Goal: Task Accomplishment & Management: Manage account settings

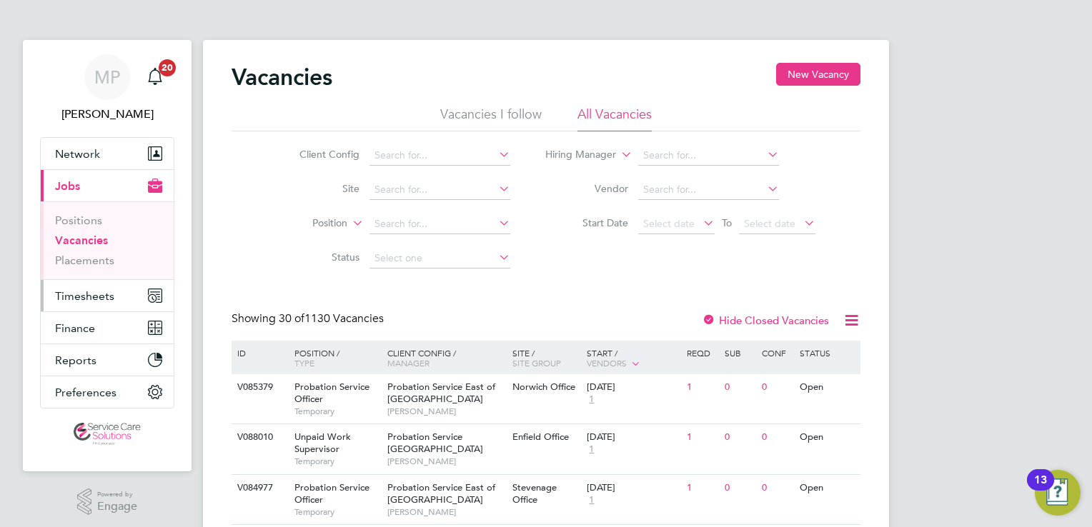
click at [99, 298] on span "Timesheets" at bounding box center [84, 296] width 59 height 14
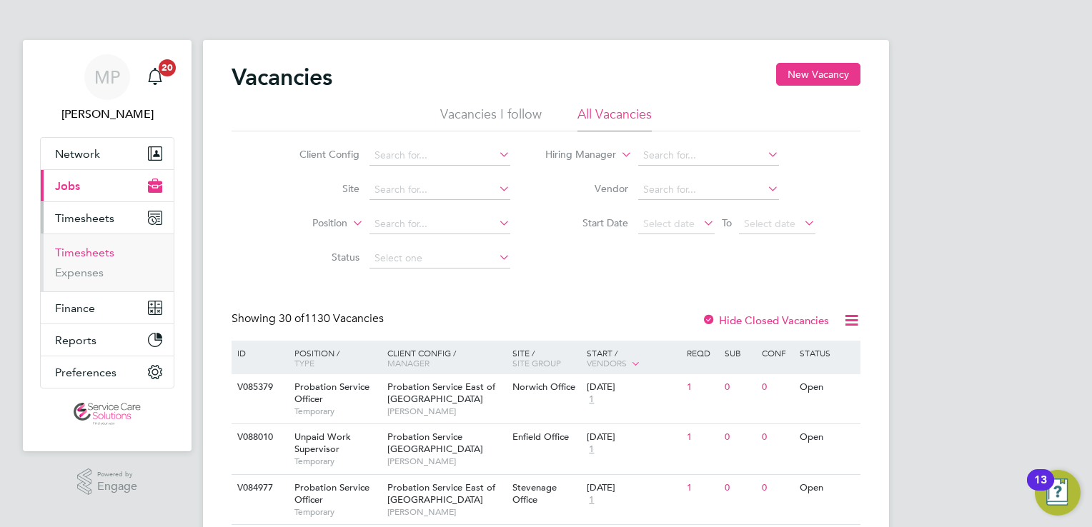
click at [99, 247] on link "Timesheets" at bounding box center [84, 253] width 59 height 14
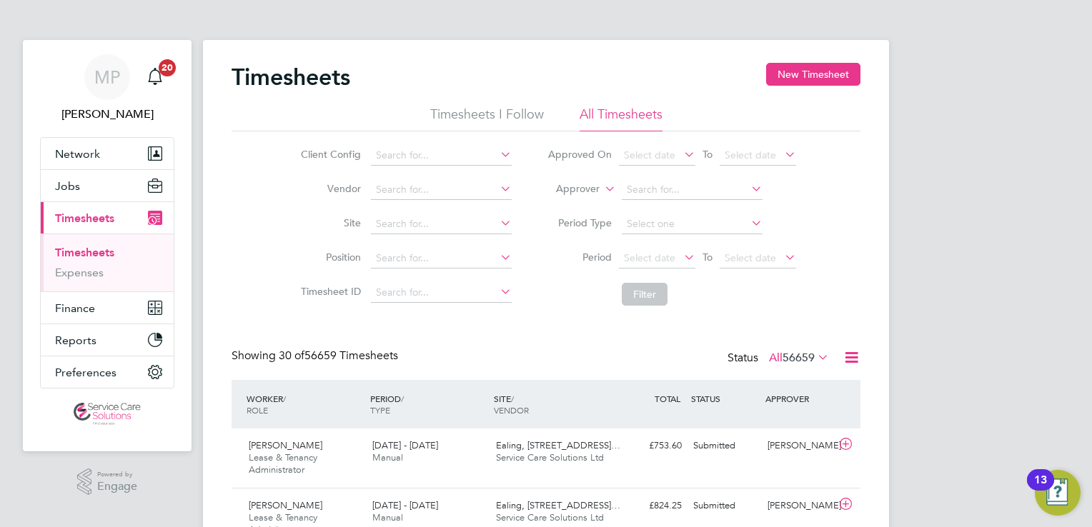
click at [601, 191] on icon at bounding box center [601, 185] width 0 height 13
click at [577, 198] on li "Worker" at bounding box center [564, 205] width 70 height 19
click at [654, 184] on input at bounding box center [691, 190] width 141 height 20
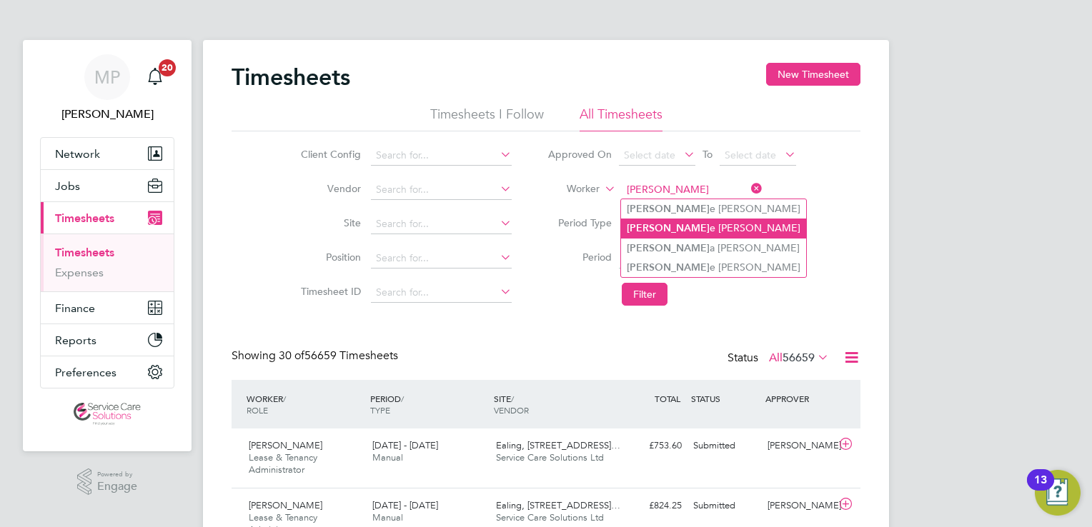
click at [688, 225] on li "Valeri e Phillips" at bounding box center [713, 228] width 185 height 19
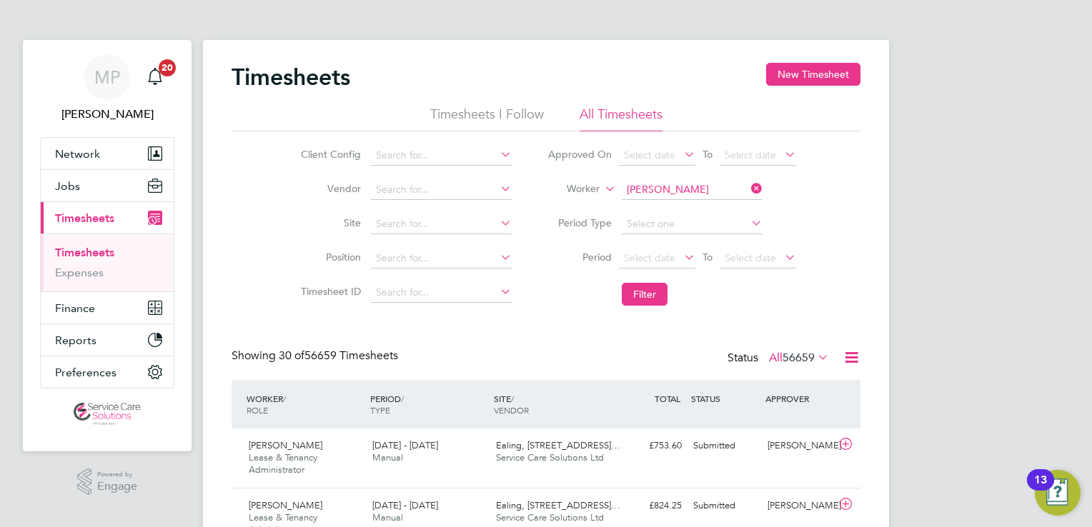
type input "Valerie Phillips"
click at [656, 291] on button "Filter" at bounding box center [644, 294] width 46 height 23
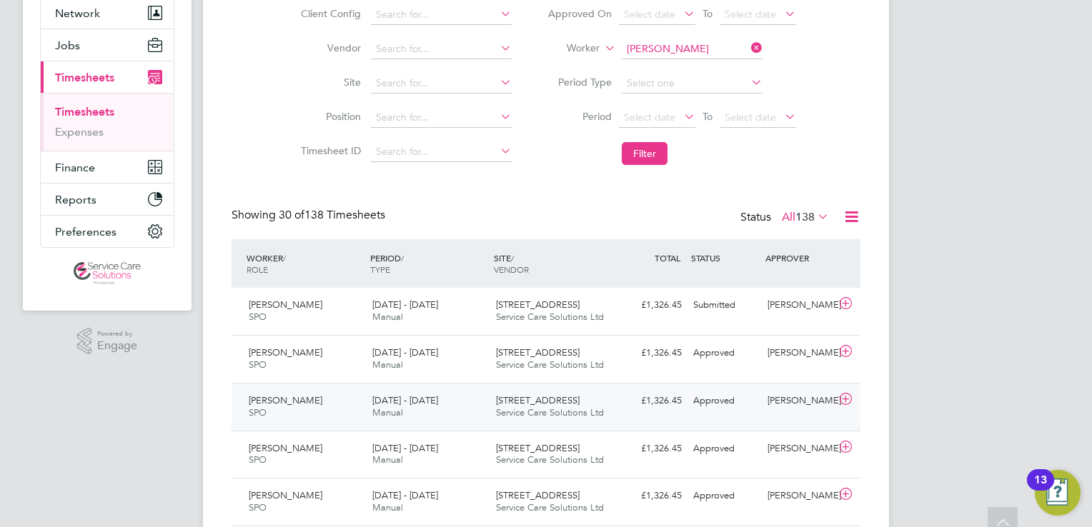
scroll to position [143, 0]
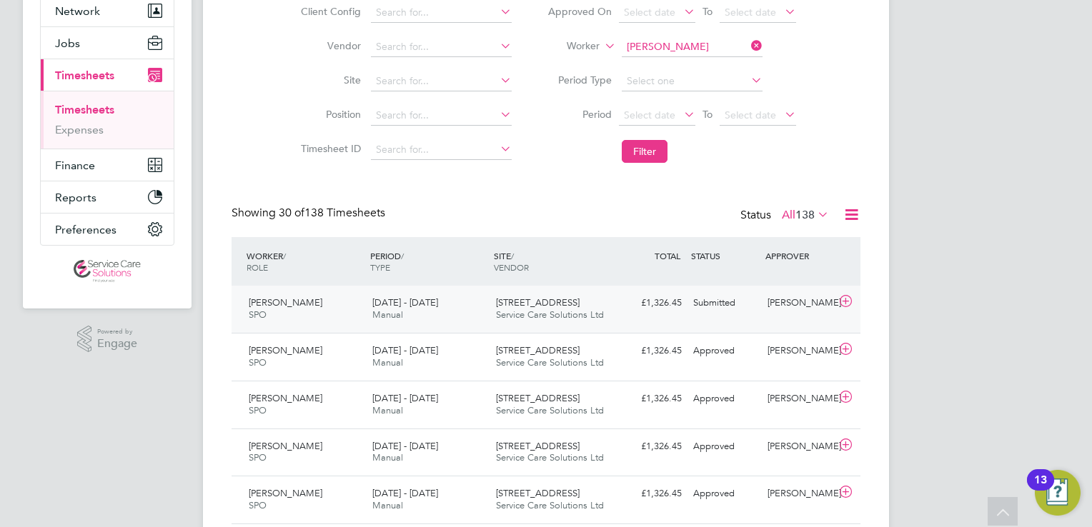
click at [697, 310] on div "Submitted" at bounding box center [724, 303] width 74 height 24
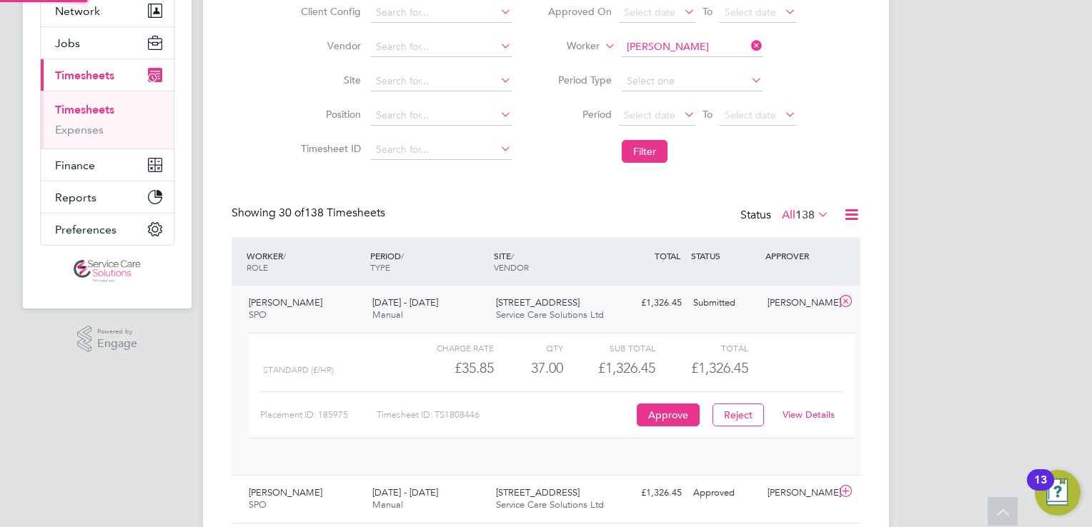
scroll to position [24, 139]
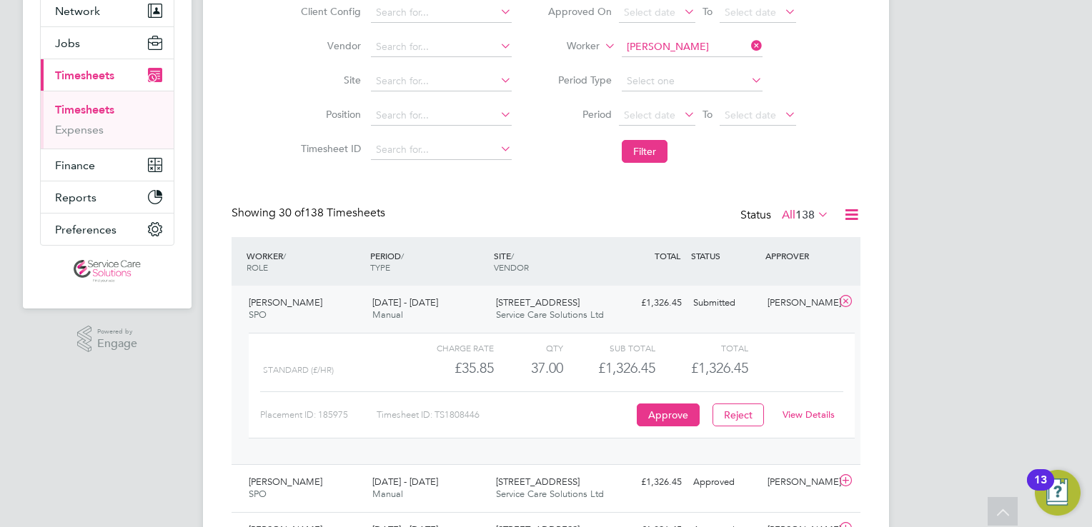
click at [816, 413] on link "View Details" at bounding box center [808, 415] width 52 height 12
click at [691, 49] on input at bounding box center [691, 47] width 141 height 20
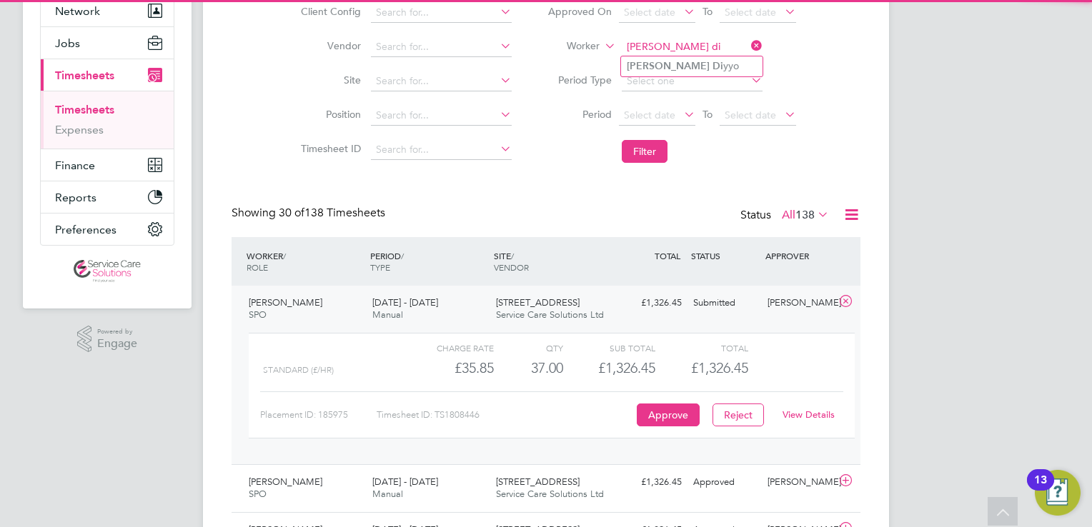
click at [709, 59] on li "Alicia Di yyo" at bounding box center [691, 65] width 141 height 19
type input "[PERSON_NAME]"
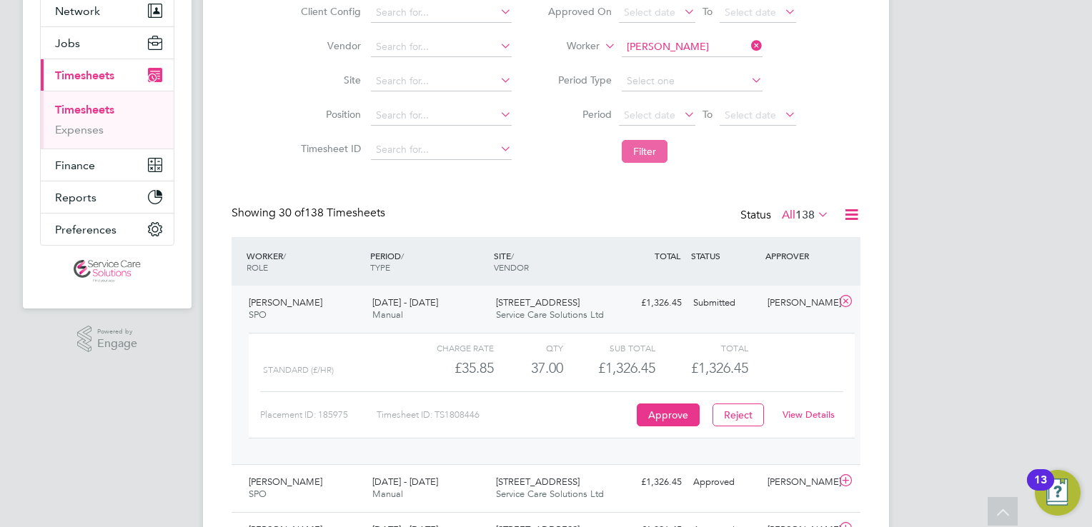
click at [661, 156] on button "Filter" at bounding box center [644, 151] width 46 height 23
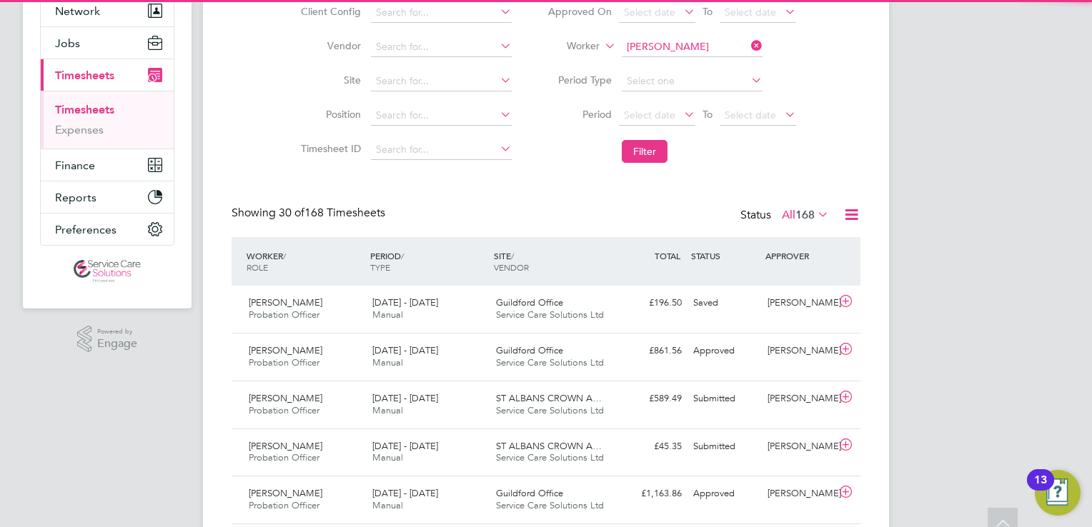
scroll to position [6, 7]
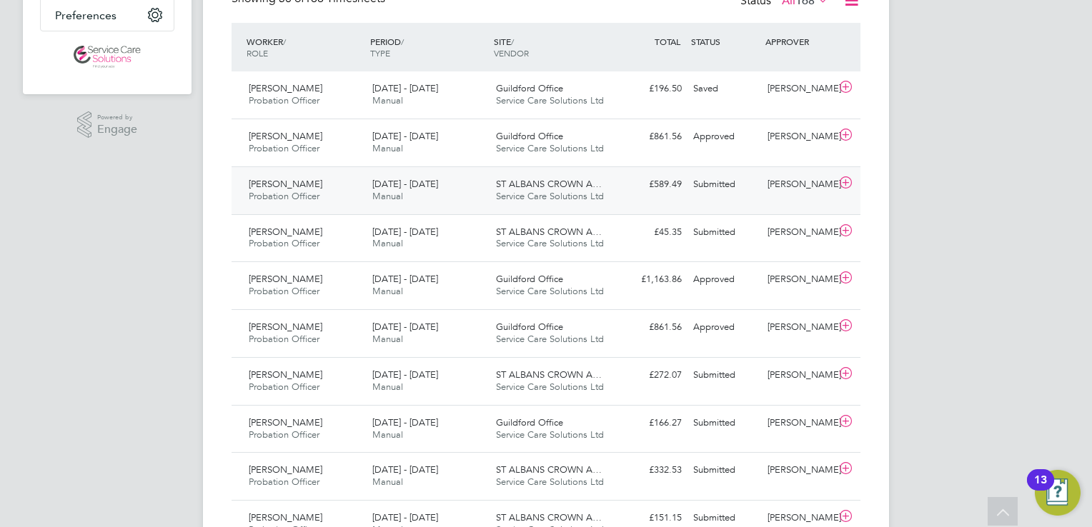
click at [703, 204] on div "Alicia Diyyo Probation Officer 18 - 24 Aug 2025 18 - 24 Aug 2025 Manual ST ALBA…" at bounding box center [545, 190] width 629 height 48
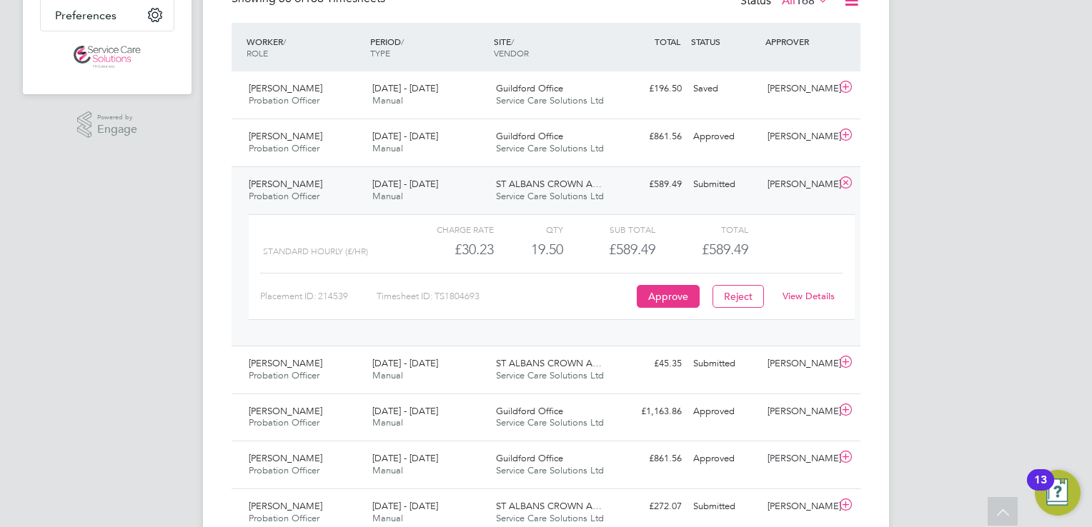
click at [791, 299] on link "View Details" at bounding box center [808, 296] width 52 height 12
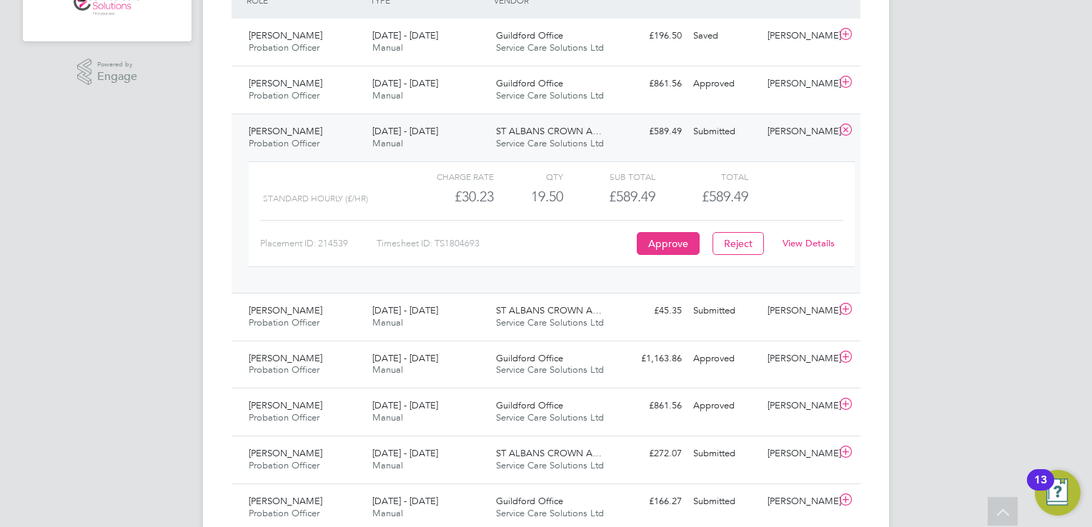
scroll to position [500, 0]
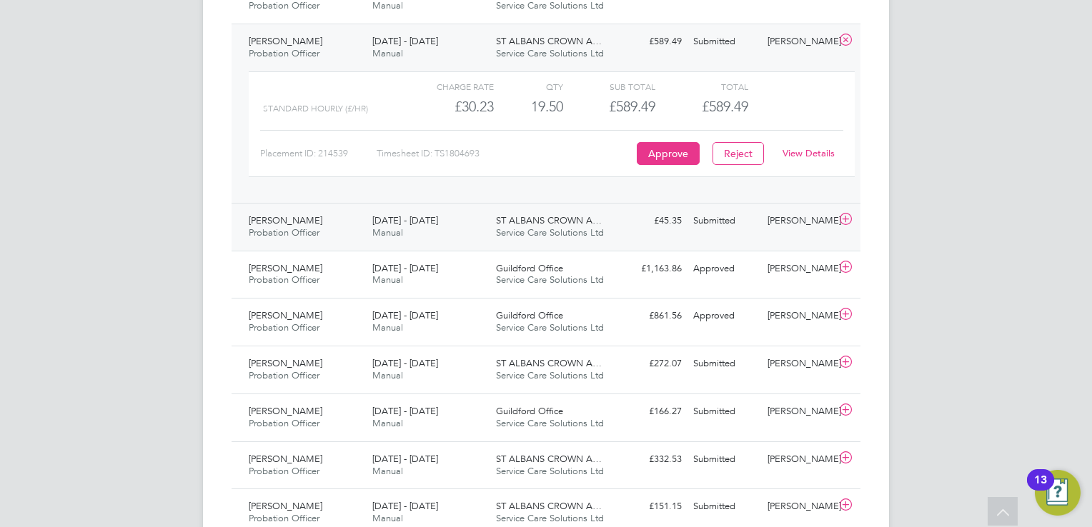
click at [580, 224] on span "ST ALBANS CROWN A…" at bounding box center [549, 220] width 106 height 12
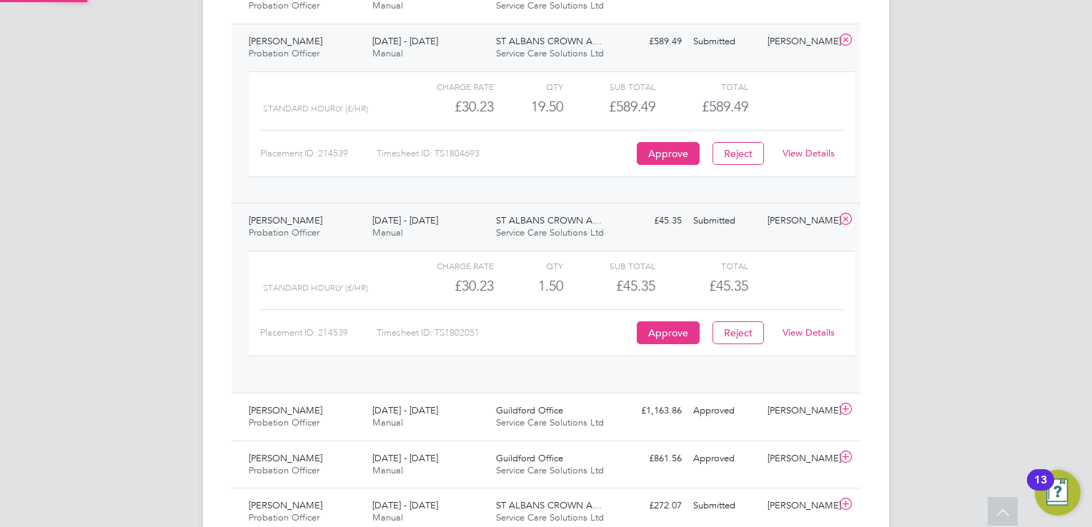
scroll to position [24, 139]
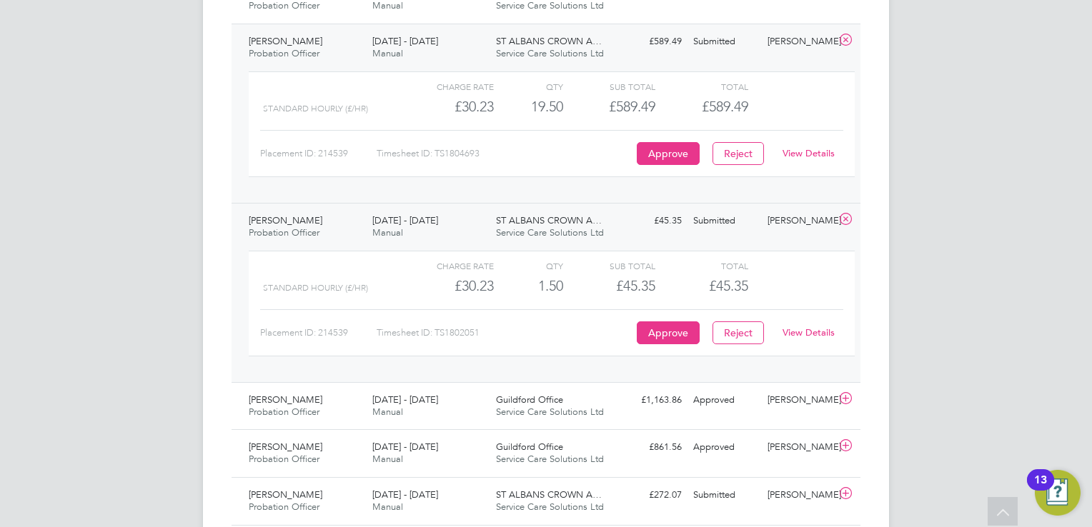
click at [797, 329] on link "View Details" at bounding box center [808, 332] width 52 height 12
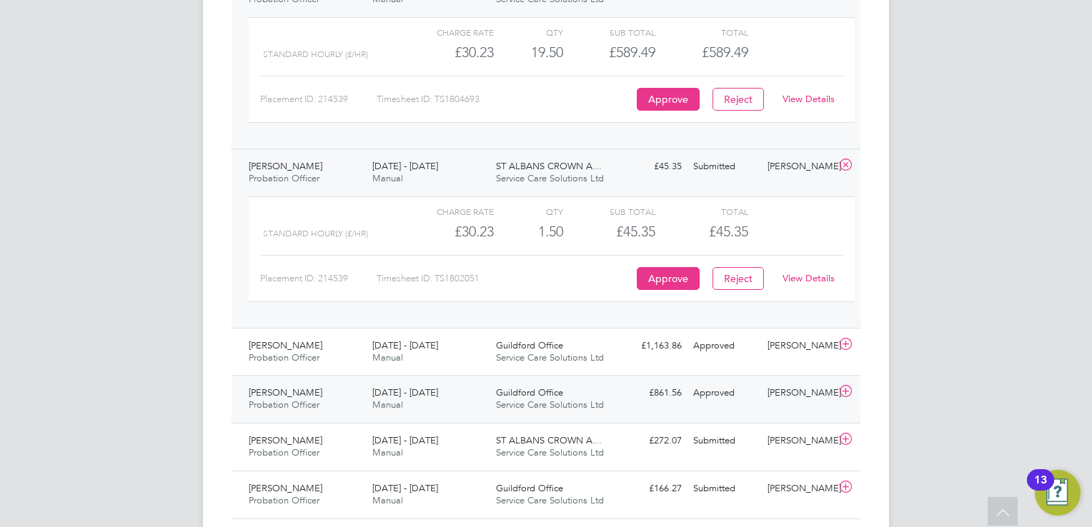
scroll to position [643, 0]
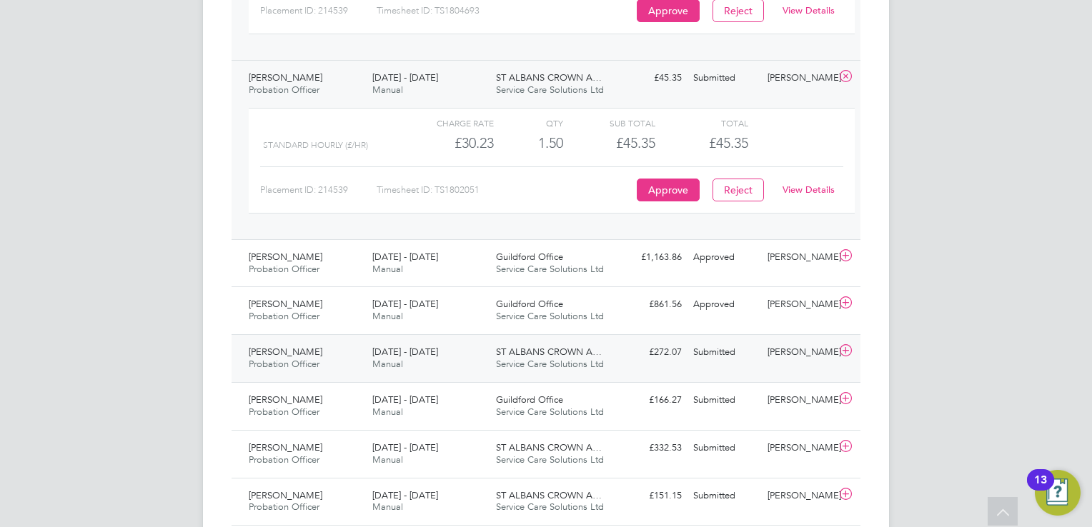
click at [561, 354] on span "ST ALBANS CROWN A…" at bounding box center [549, 352] width 106 height 12
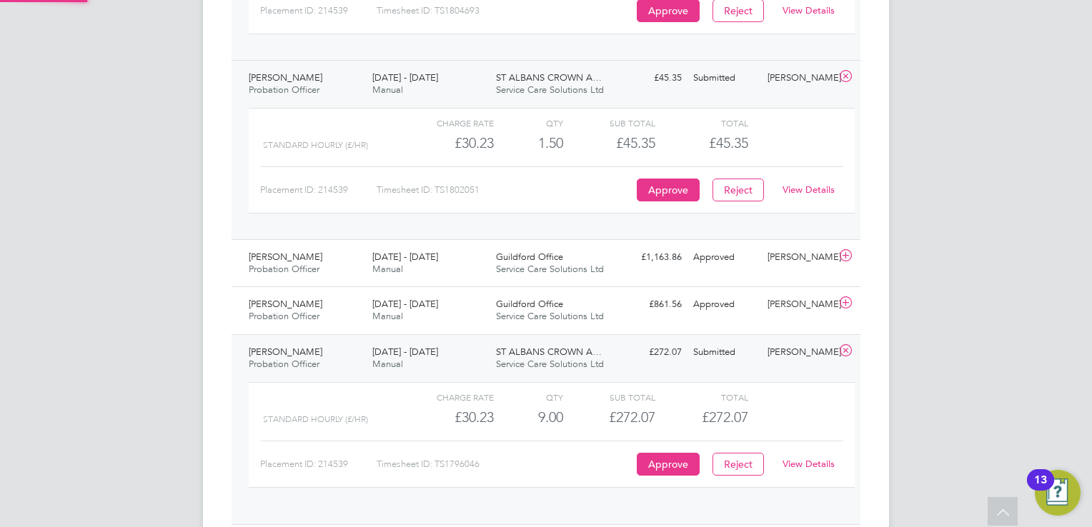
scroll to position [24, 139]
click at [805, 462] on link "View Details" at bounding box center [808, 464] width 52 height 12
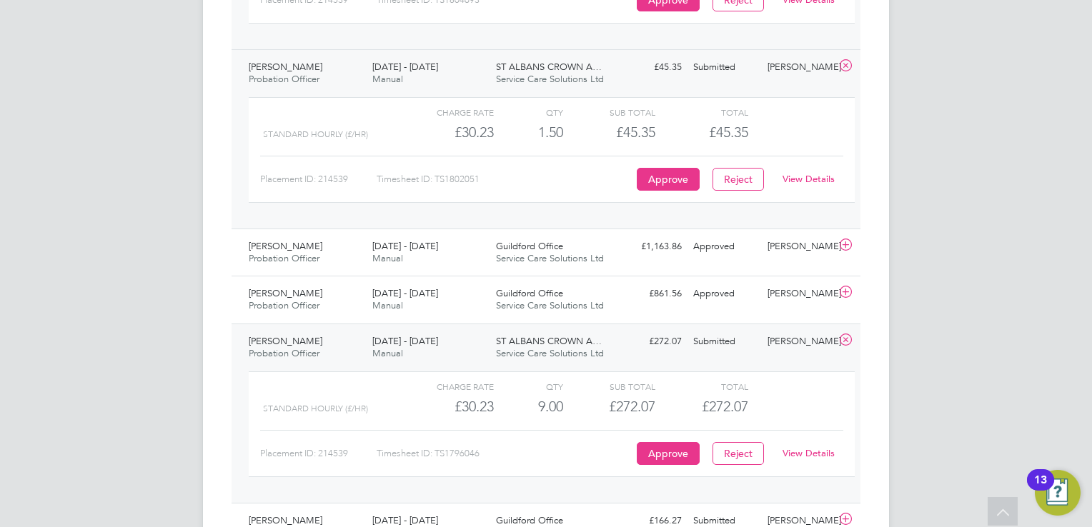
scroll to position [929, 0]
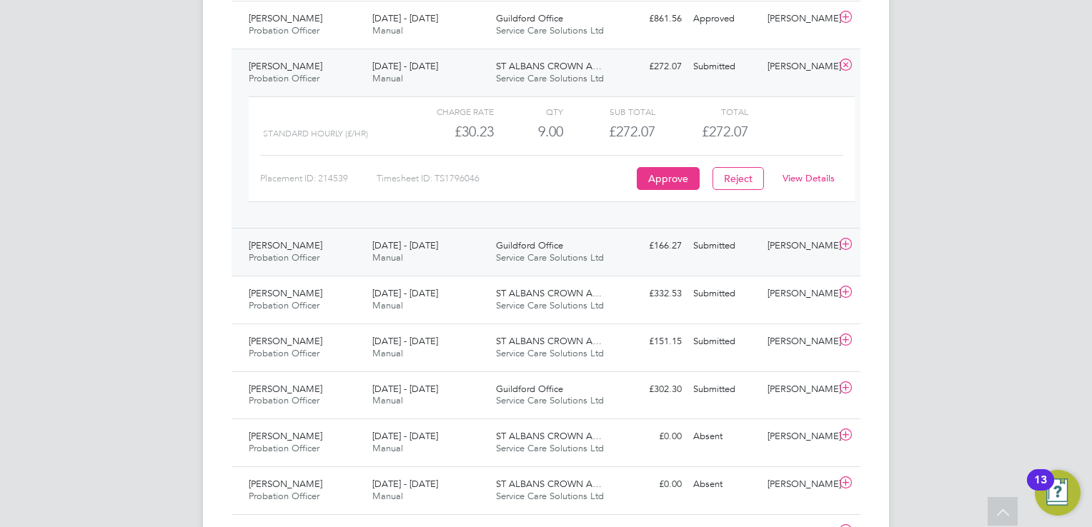
click at [581, 256] on span "Service Care Solutions Ltd" at bounding box center [550, 257] width 108 height 12
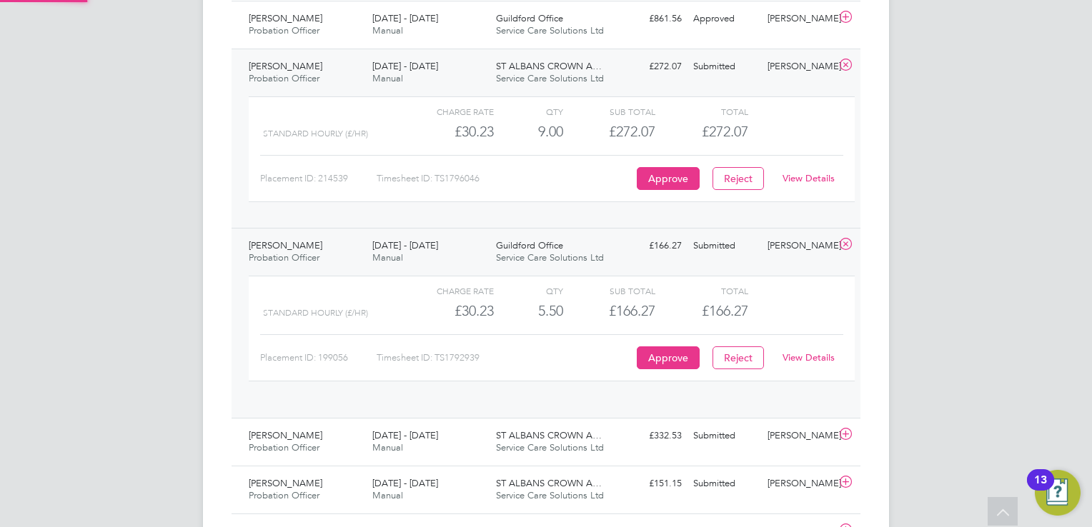
scroll to position [24, 139]
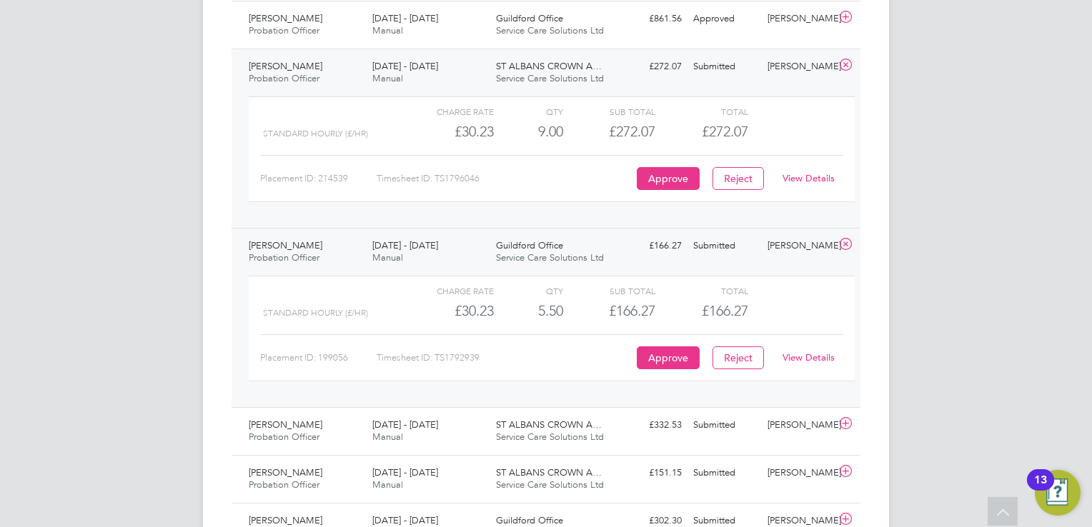
click at [796, 358] on link "View Details" at bounding box center [808, 357] width 52 height 12
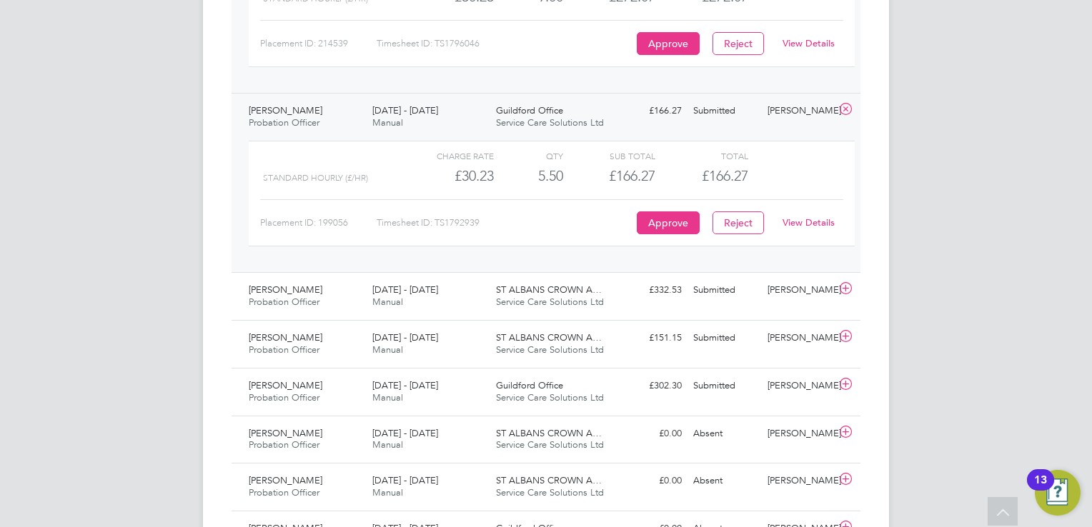
scroll to position [1072, 0]
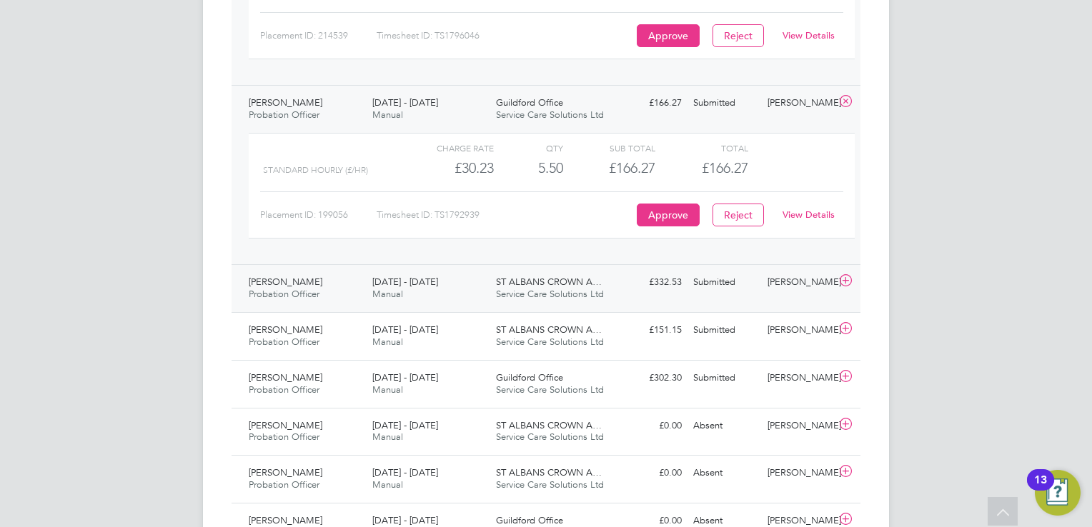
click at [549, 288] on span "Service Care Solutions Ltd" at bounding box center [550, 294] width 108 height 12
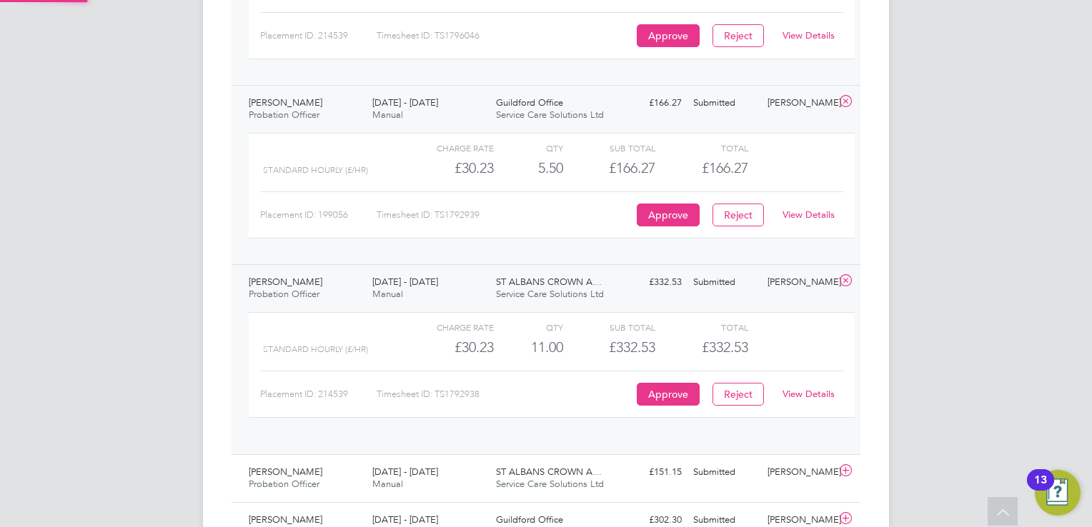
scroll to position [24, 139]
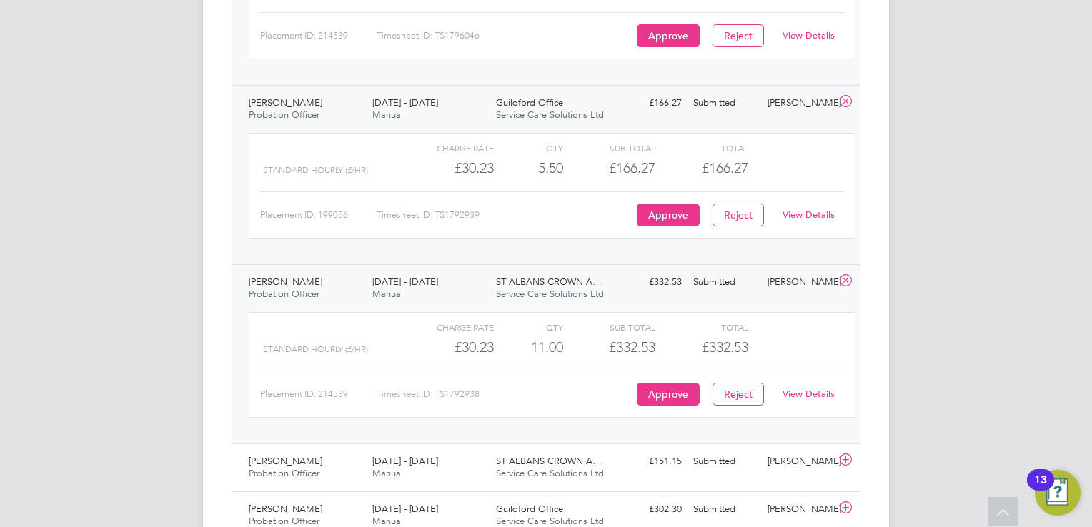
click at [799, 393] on link "View Details" at bounding box center [808, 394] width 52 height 12
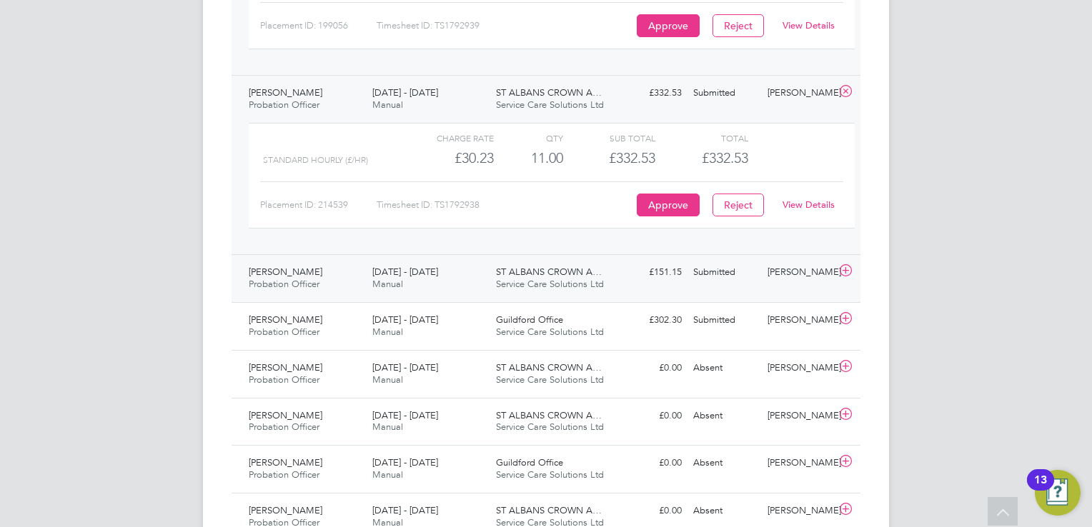
scroll to position [1286, 0]
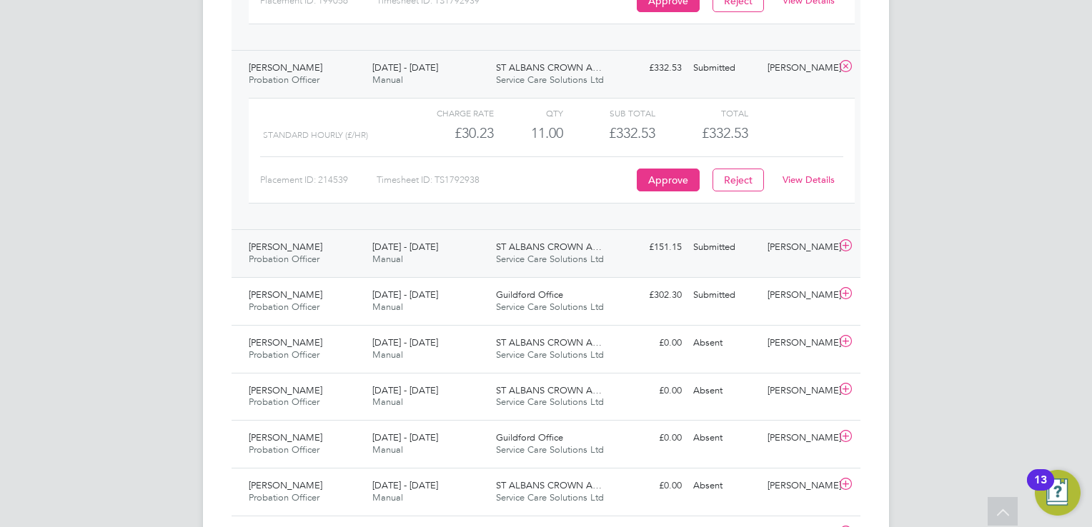
click at [669, 264] on div "Alicia Diyyo Probation Officer 21 - 27 Jul 2025 21 - 27 Jul 2025 Manual ST ALBA…" at bounding box center [545, 253] width 629 height 48
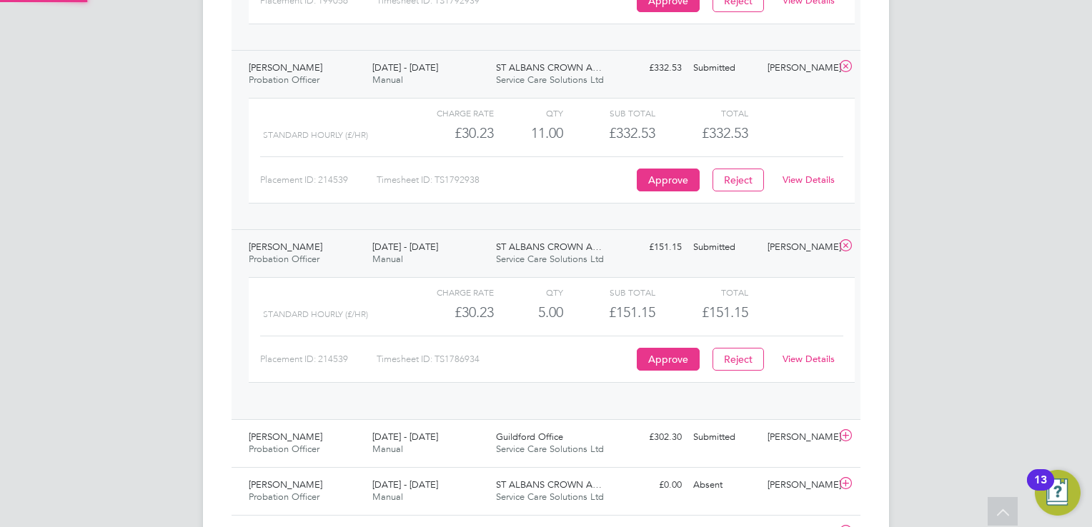
scroll to position [24, 139]
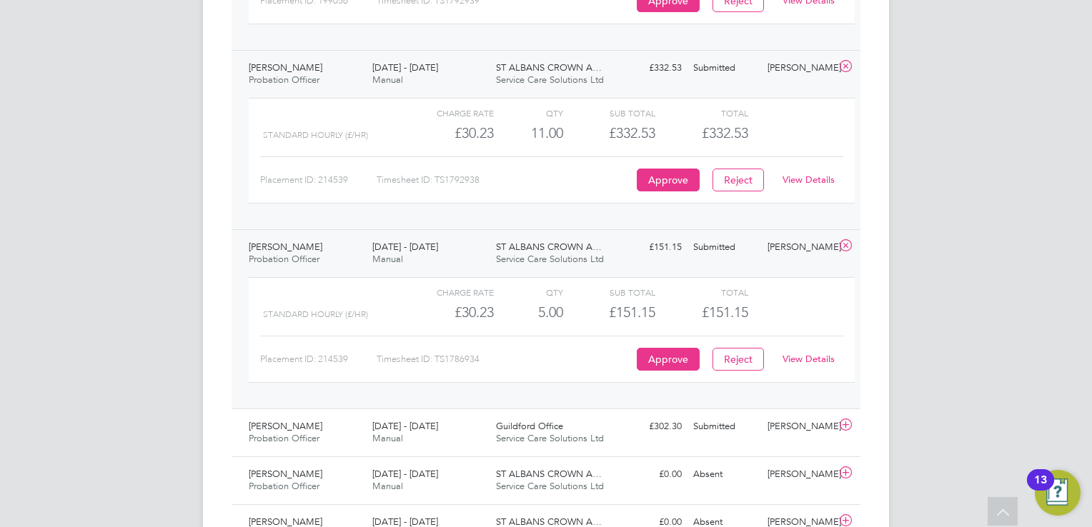
click at [801, 354] on link "View Details" at bounding box center [808, 359] width 52 height 12
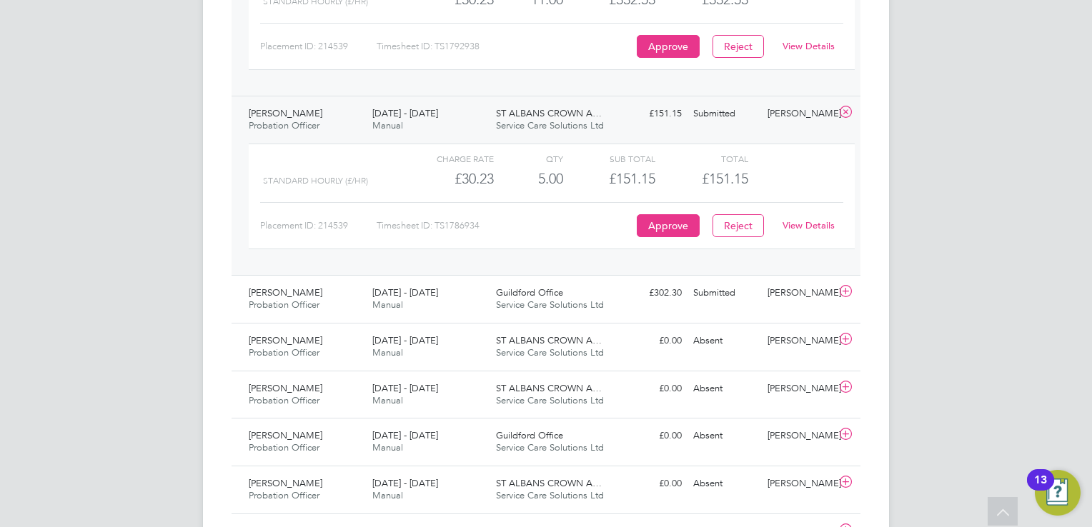
scroll to position [1429, 0]
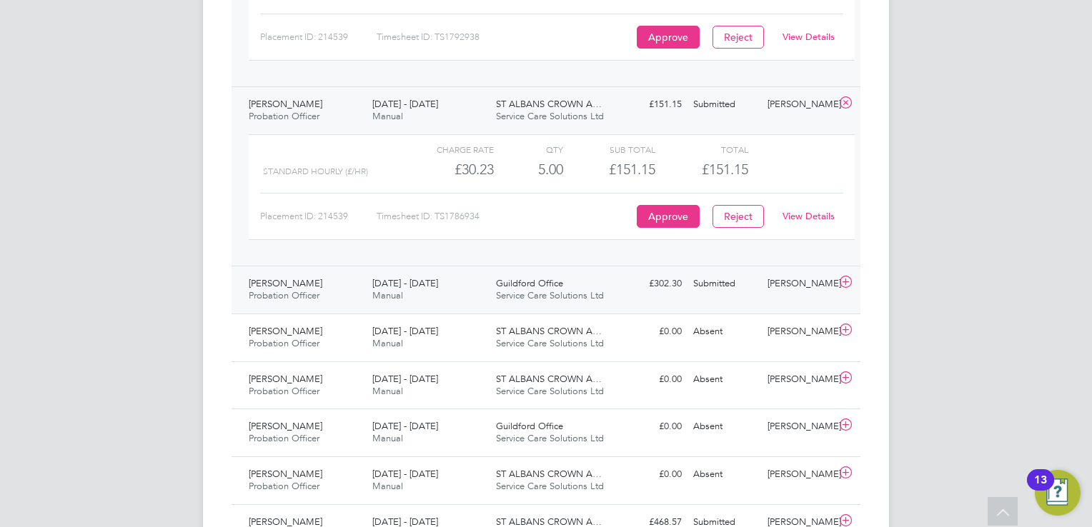
click at [528, 289] on span "Service Care Solutions Ltd" at bounding box center [550, 295] width 108 height 12
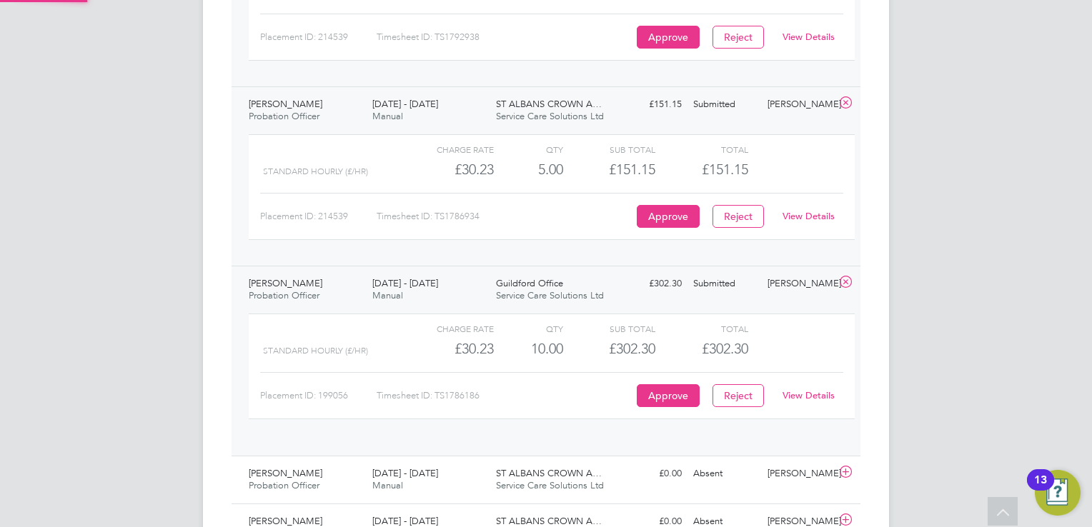
scroll to position [24, 139]
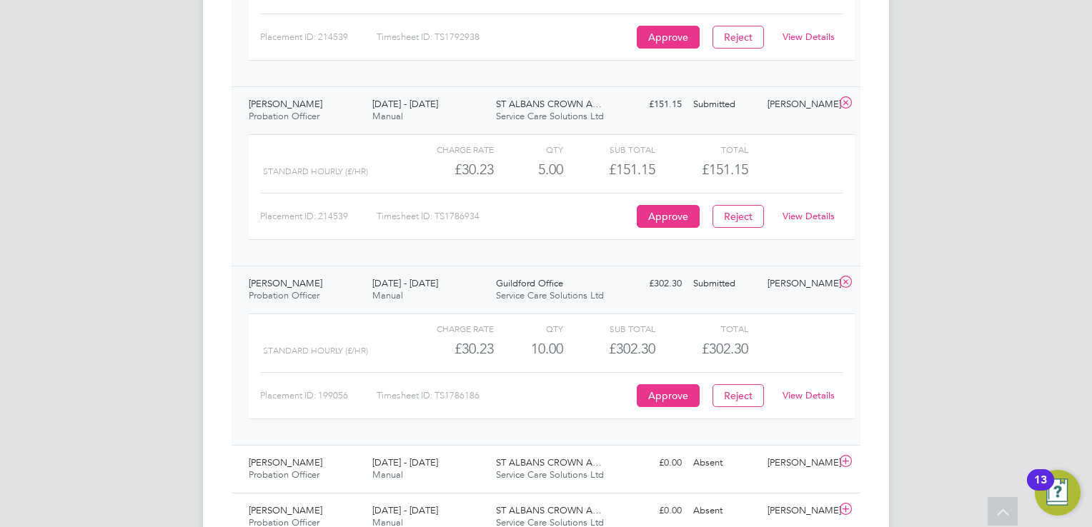
click at [814, 393] on link "View Details" at bounding box center [808, 395] width 52 height 12
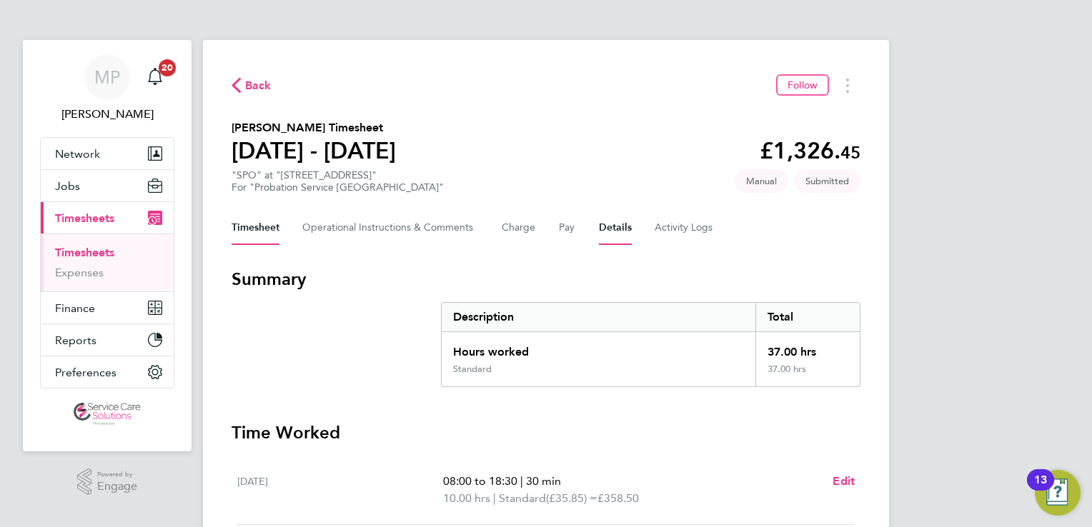
drag, startPoint x: 619, startPoint y: 237, endPoint x: 617, endPoint y: 229, distance: 8.7
click at [619, 237] on button "Details" at bounding box center [615, 228] width 33 height 34
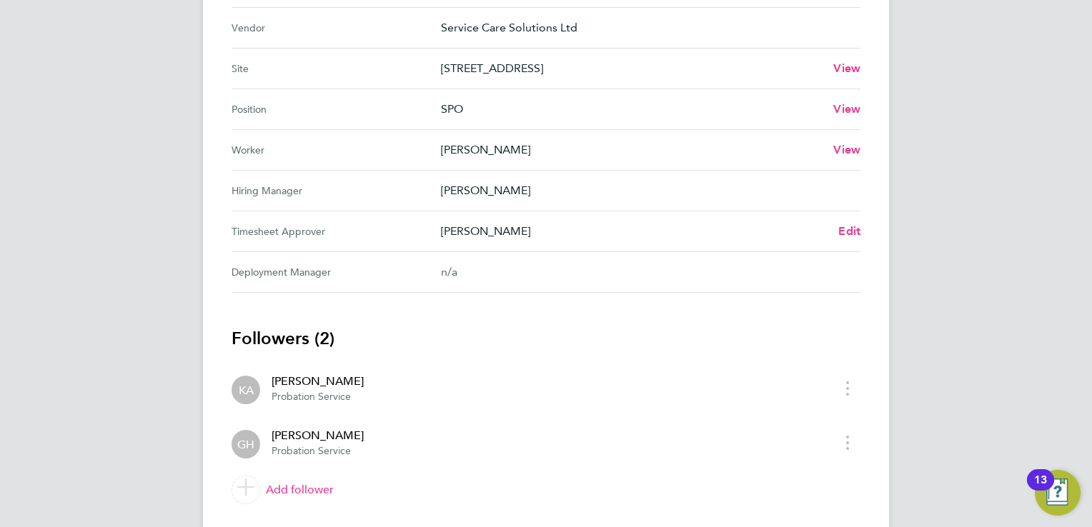
scroll to position [571, 0]
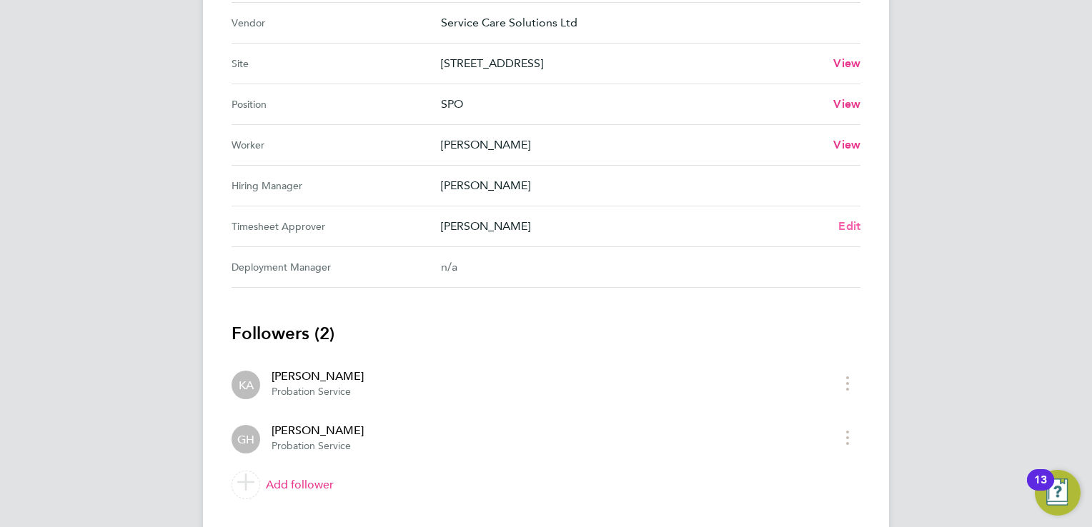
click at [846, 224] on span "Edit" at bounding box center [849, 226] width 22 height 14
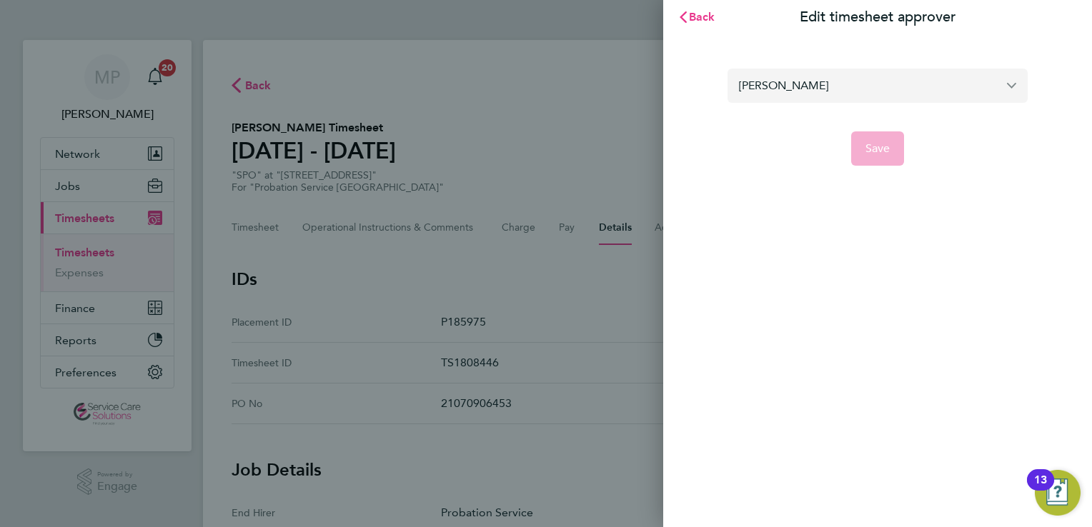
click at [859, 90] on input "Georgina Harding" at bounding box center [877, 86] width 300 height 34
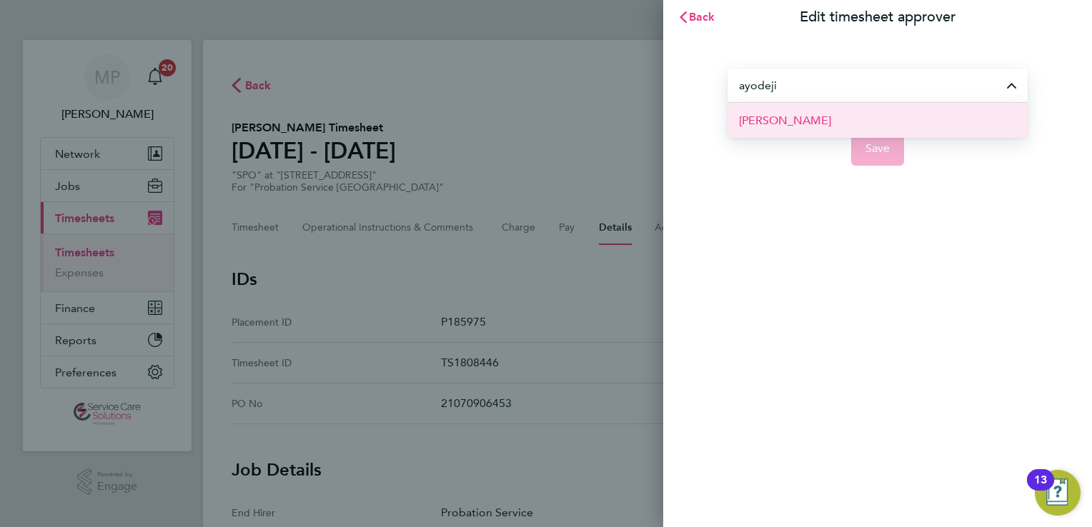
click at [843, 118] on li "Ayodeji Ogunyemi" at bounding box center [877, 120] width 300 height 35
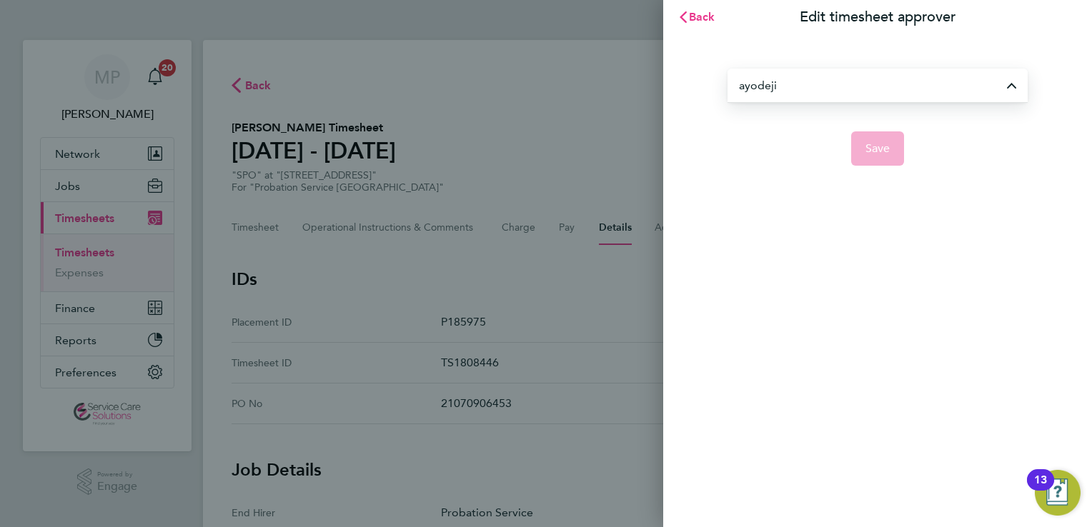
type input "Ayodeji Ogunyemi"
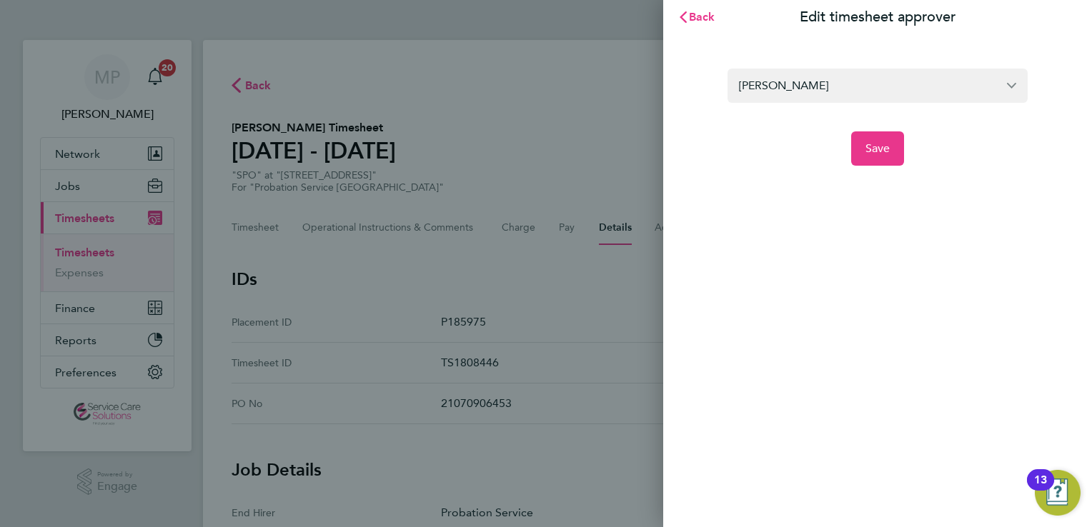
click at [890, 171] on div "Ayodeji Ogunyemi Save" at bounding box center [877, 108] width 429 height 149
click at [883, 157] on button "Save" at bounding box center [878, 148] width 54 height 34
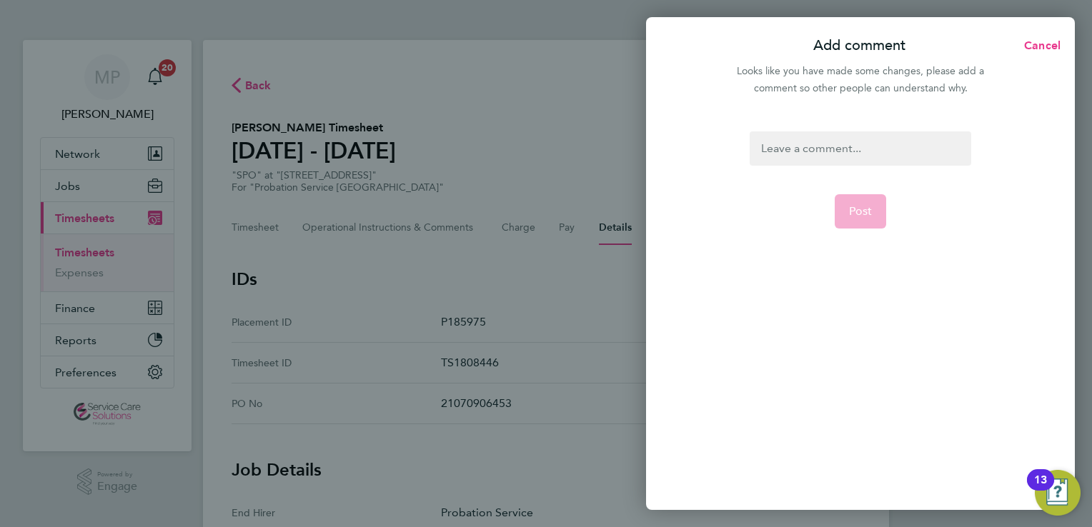
drag, startPoint x: 828, startPoint y: 161, endPoint x: 819, endPoint y: 159, distance: 9.4
click at [827, 161] on div at bounding box center [859, 148] width 221 height 34
click at [819, 159] on div at bounding box center [859, 148] width 221 height 34
click at [853, 211] on span "Post" at bounding box center [861, 211] width 24 height 14
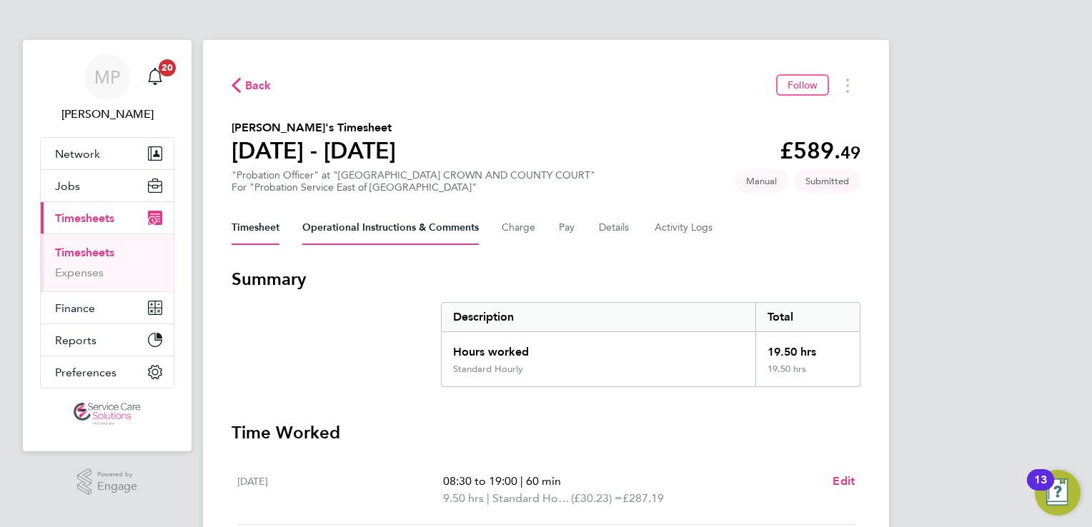
click at [365, 229] on Comments-tab "Operational Instructions & Comments" at bounding box center [390, 228] width 176 height 34
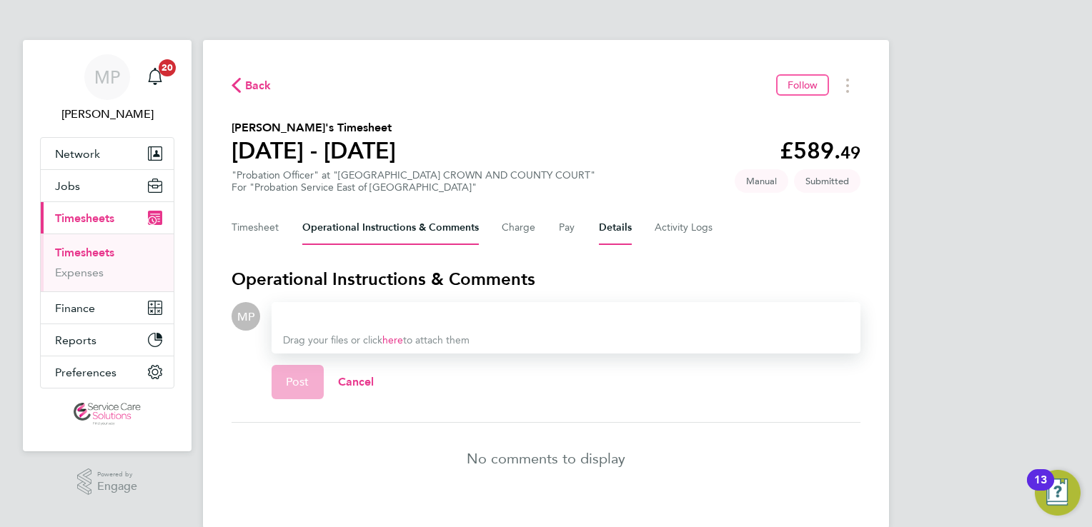
click at [603, 233] on button "Details" at bounding box center [615, 228] width 33 height 34
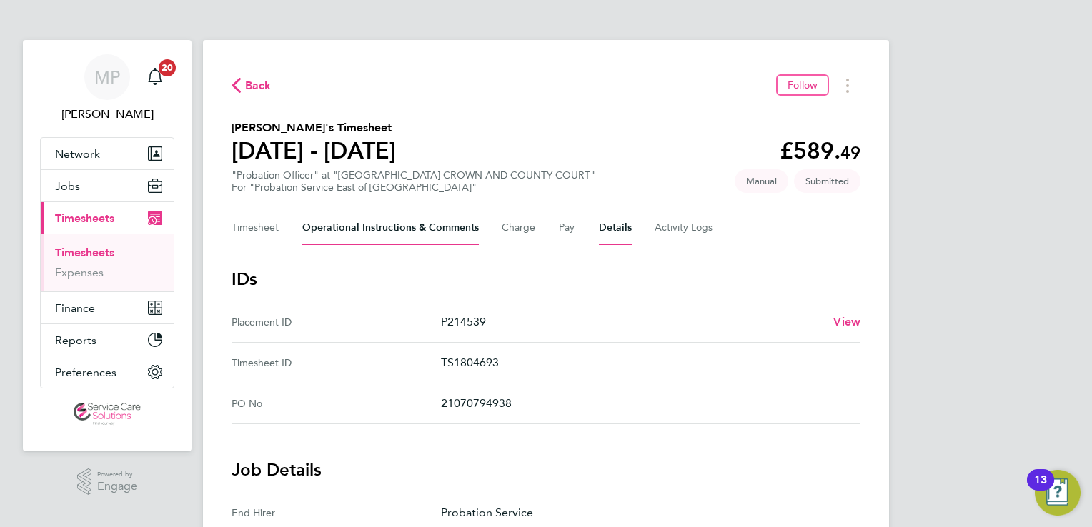
click at [376, 228] on Comments-tab "Operational Instructions & Comments" at bounding box center [390, 228] width 176 height 34
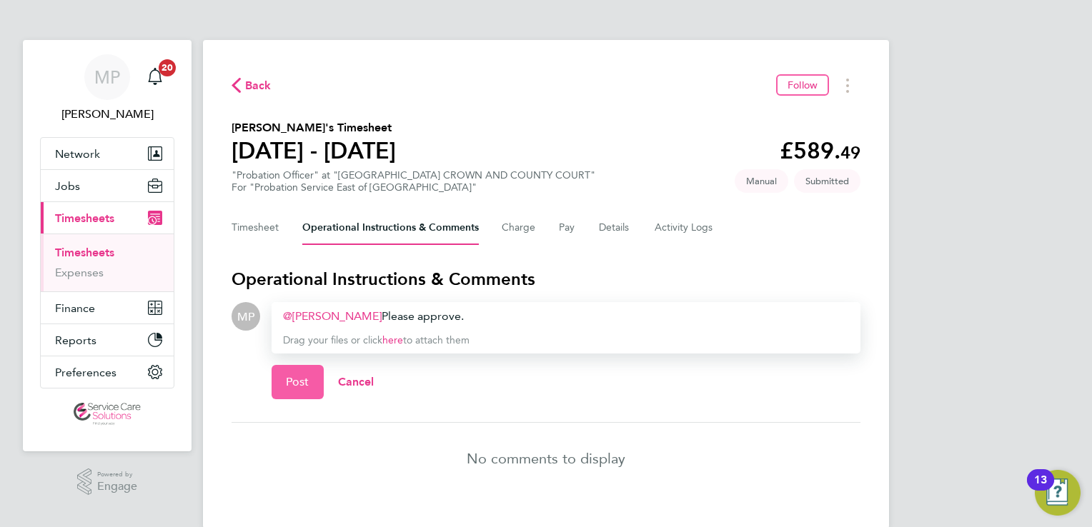
click at [301, 383] on span "Post" at bounding box center [298, 382] width 24 height 14
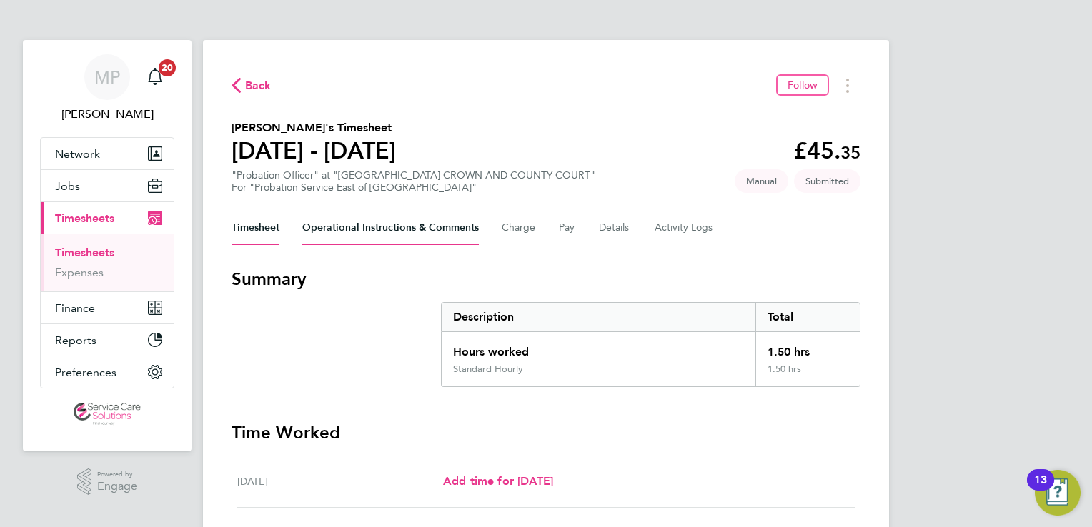
click at [436, 230] on Comments-tab "Operational Instructions & Comments" at bounding box center [390, 228] width 176 height 34
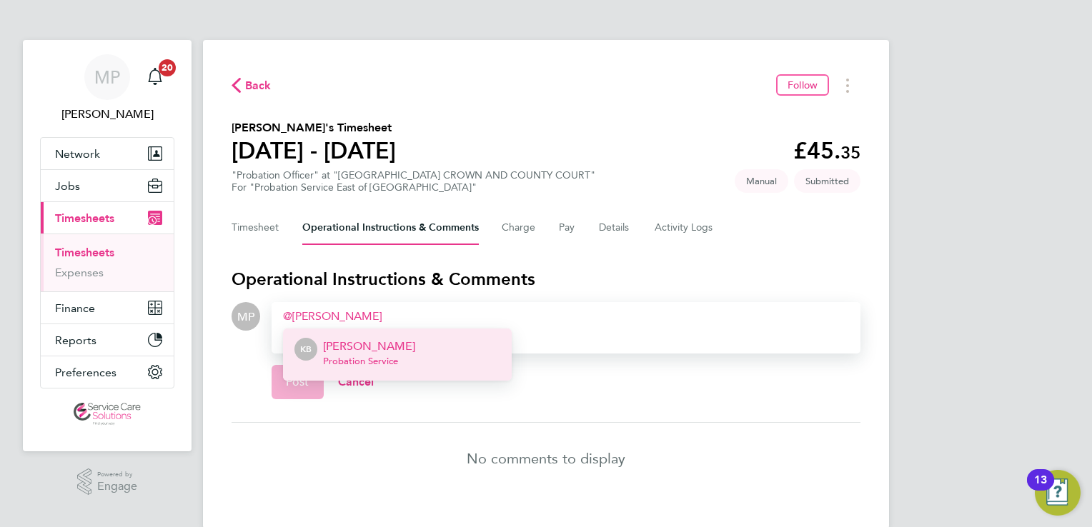
click at [403, 369] on li "KB Kelvin Bushell Probation Service" at bounding box center [397, 355] width 229 height 52
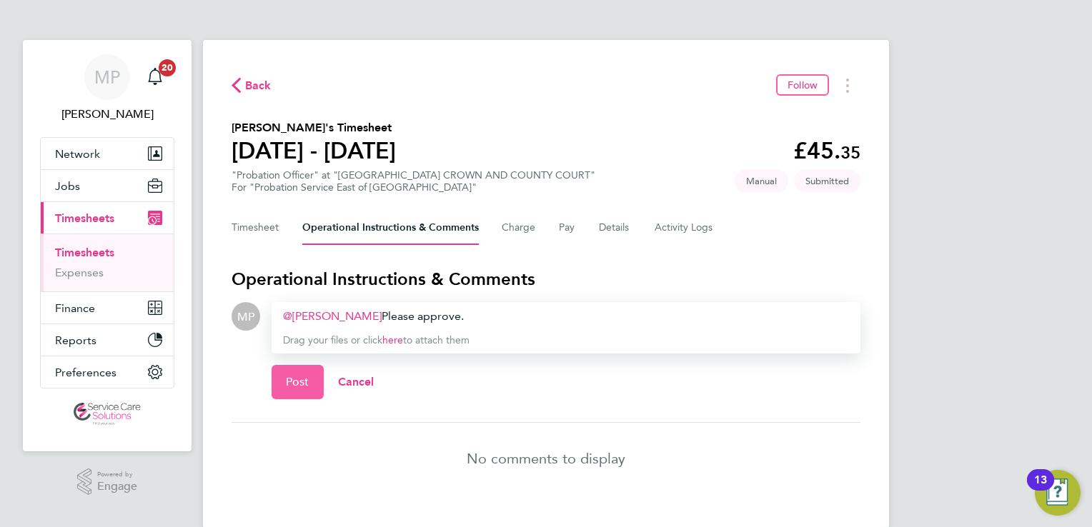
click at [283, 379] on button "Post" at bounding box center [297, 382] width 52 height 34
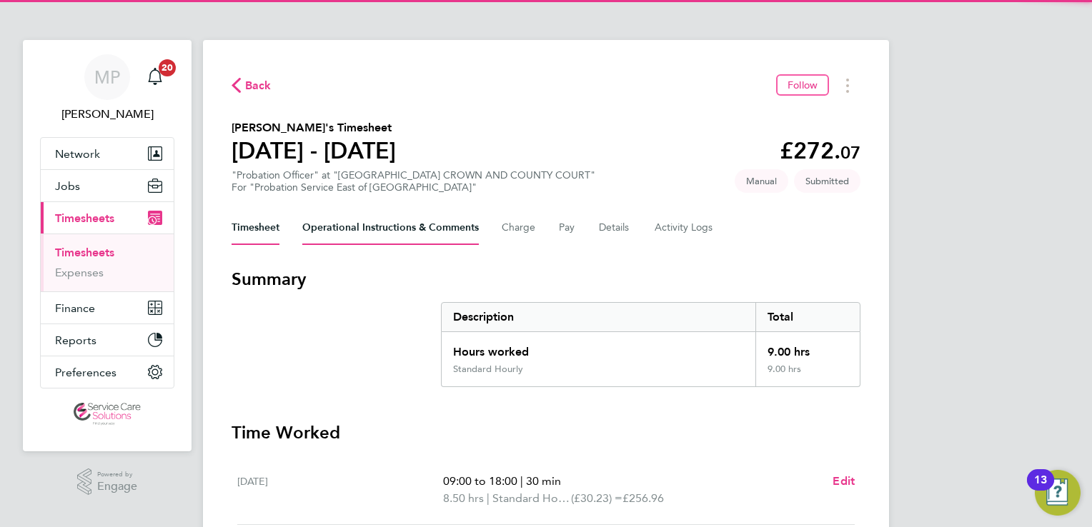
click at [386, 227] on Comments-tab "Operational Instructions & Comments" at bounding box center [390, 228] width 176 height 34
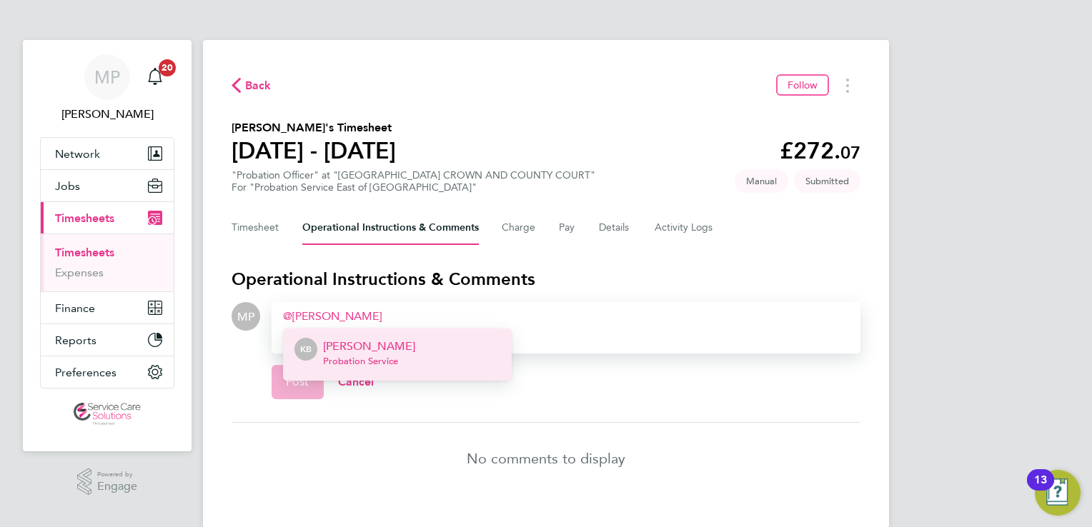
click at [391, 354] on p "Kelvin Bushell" at bounding box center [369, 346] width 92 height 17
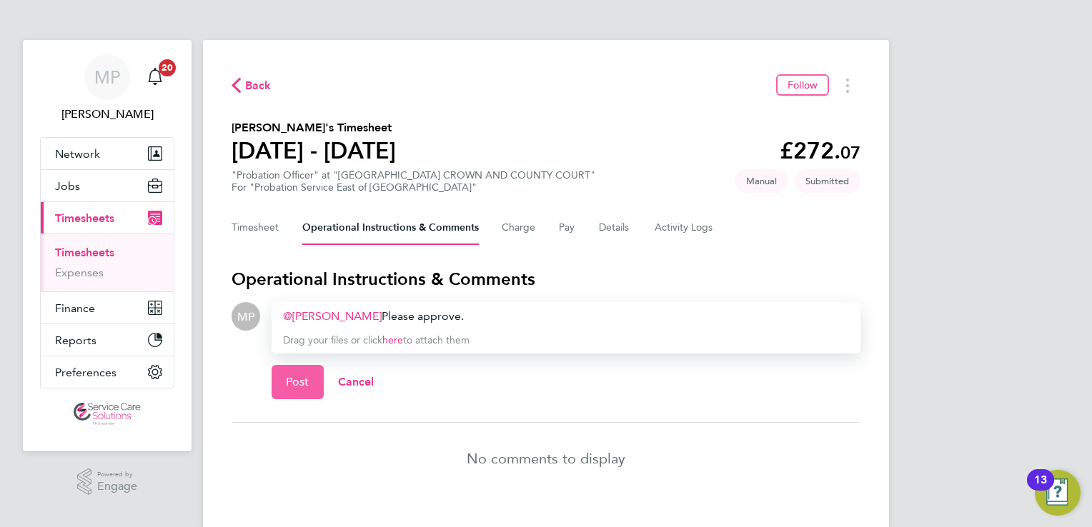
click at [300, 381] on span "Post" at bounding box center [298, 382] width 24 height 14
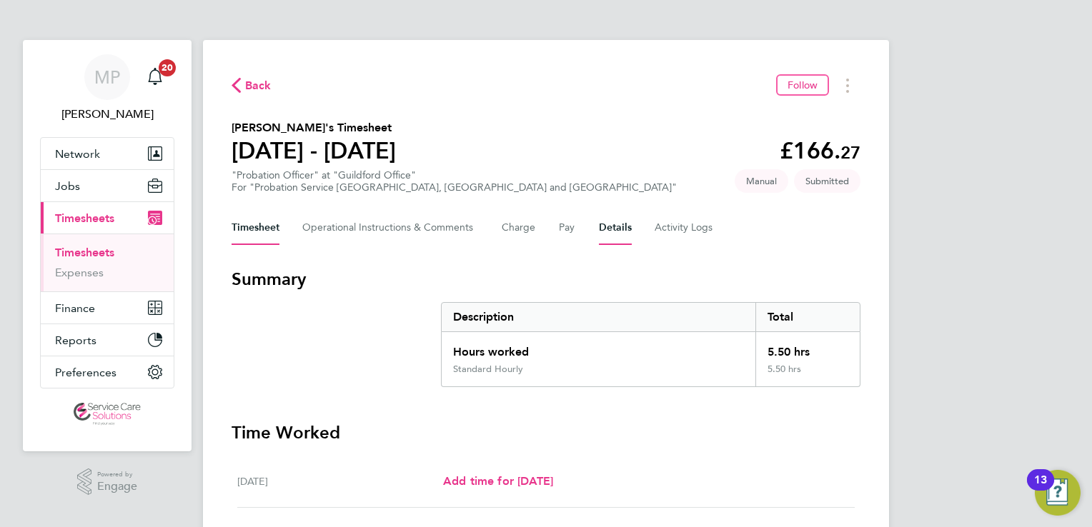
click at [621, 237] on button "Details" at bounding box center [615, 228] width 33 height 34
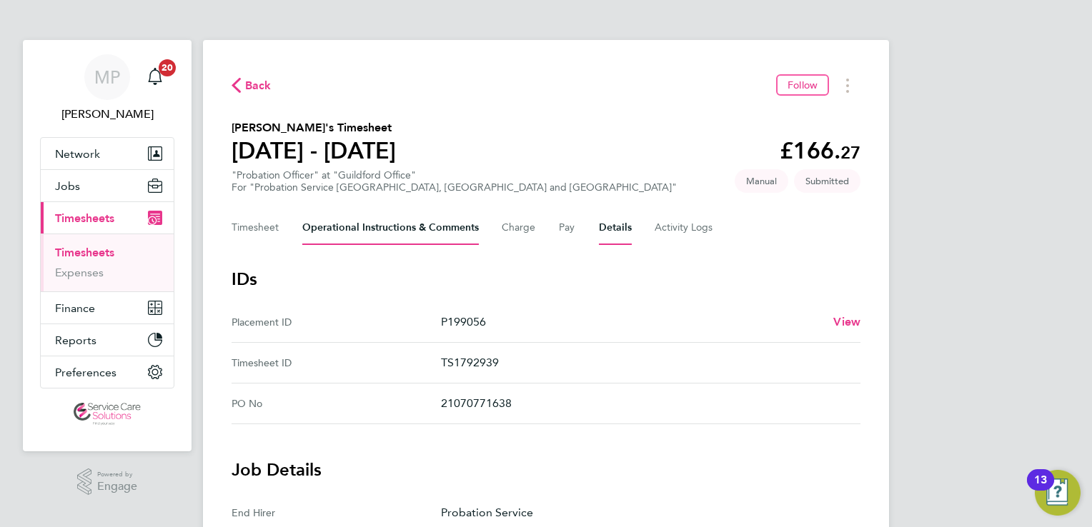
click at [396, 222] on Comments-tab "Operational Instructions & Comments" at bounding box center [390, 228] width 176 height 34
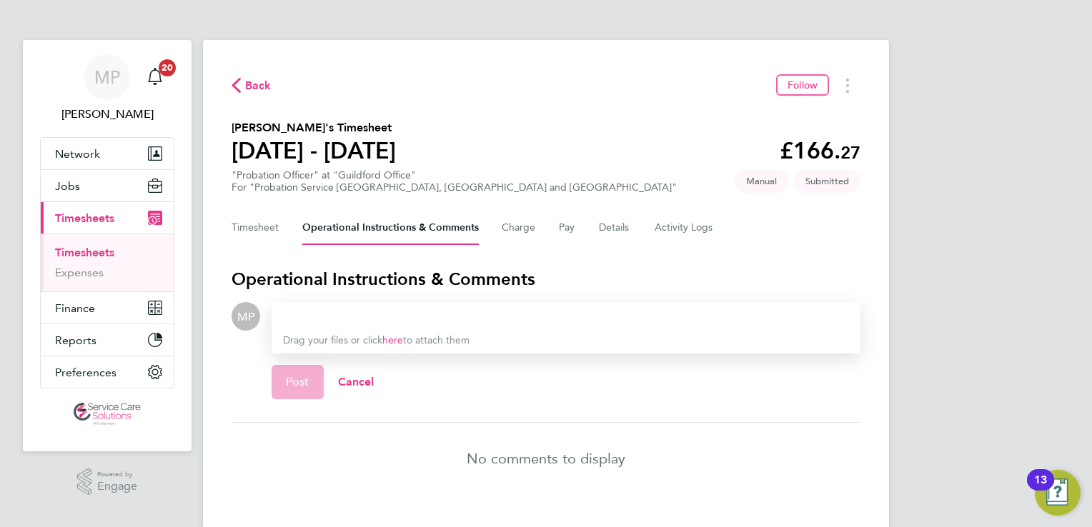
click at [379, 317] on div at bounding box center [566, 316] width 566 height 17
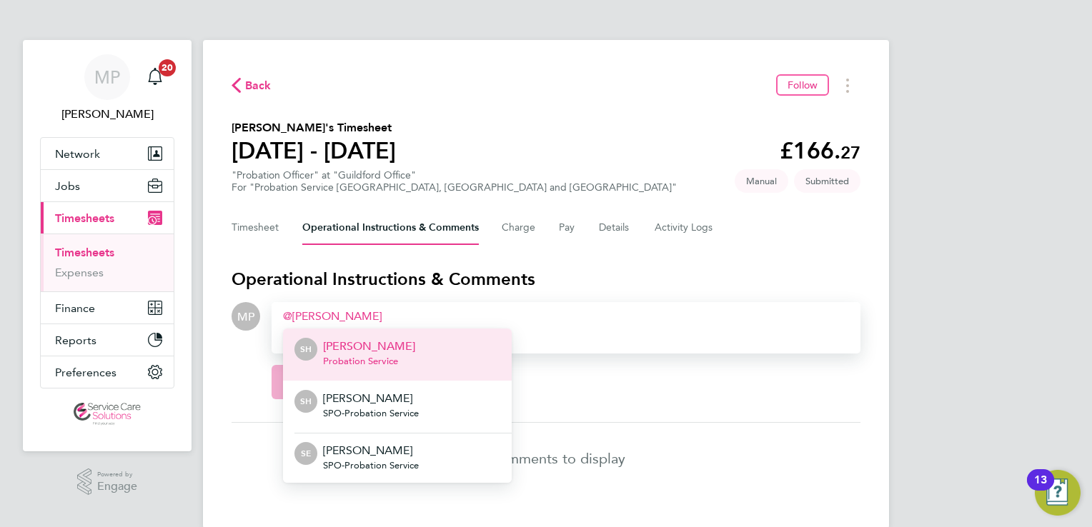
click at [414, 343] on li "SH [PERSON_NAME] Probation Service" at bounding box center [397, 355] width 229 height 52
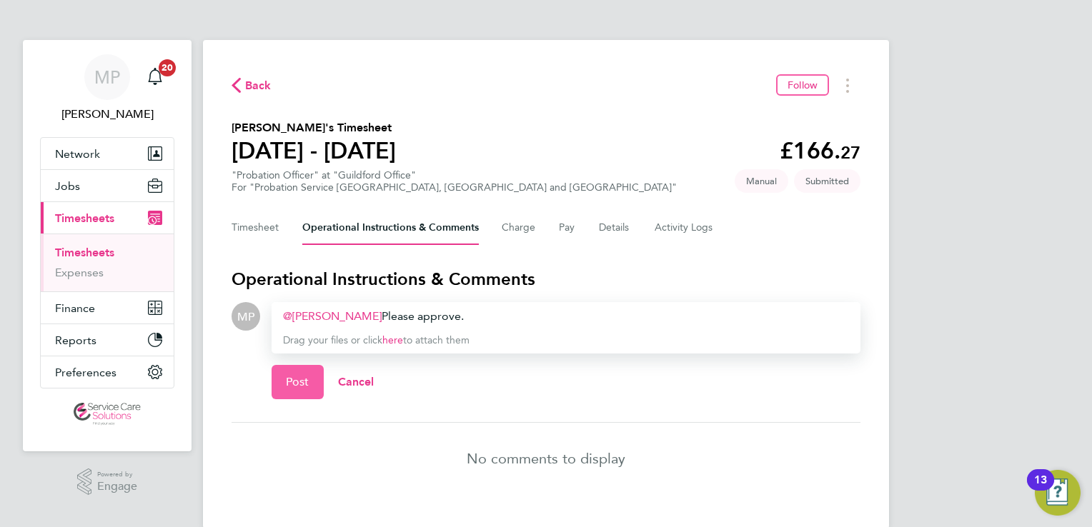
click at [309, 381] on button "Post" at bounding box center [297, 382] width 52 height 34
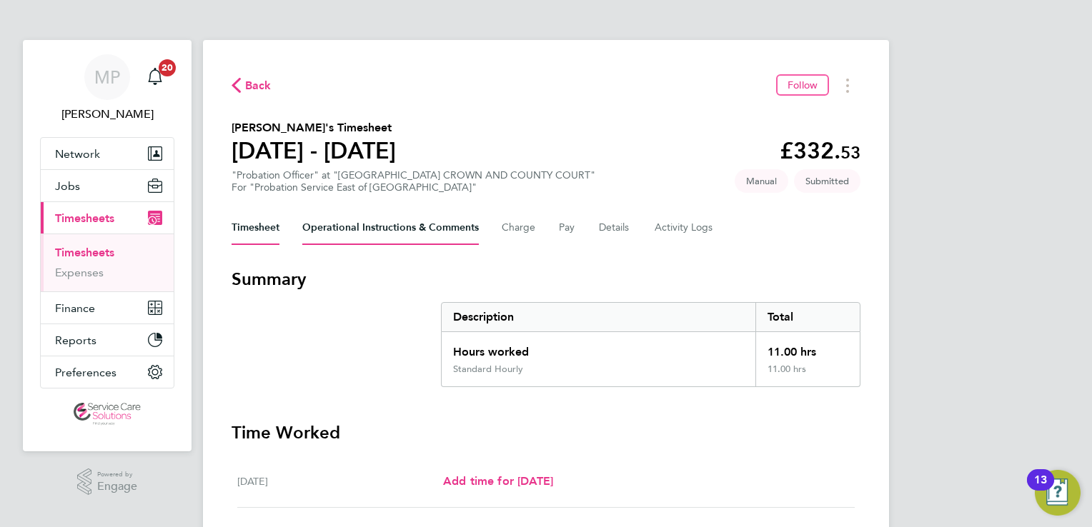
click at [418, 235] on Comments-tab "Operational Instructions & Comments" at bounding box center [390, 228] width 176 height 34
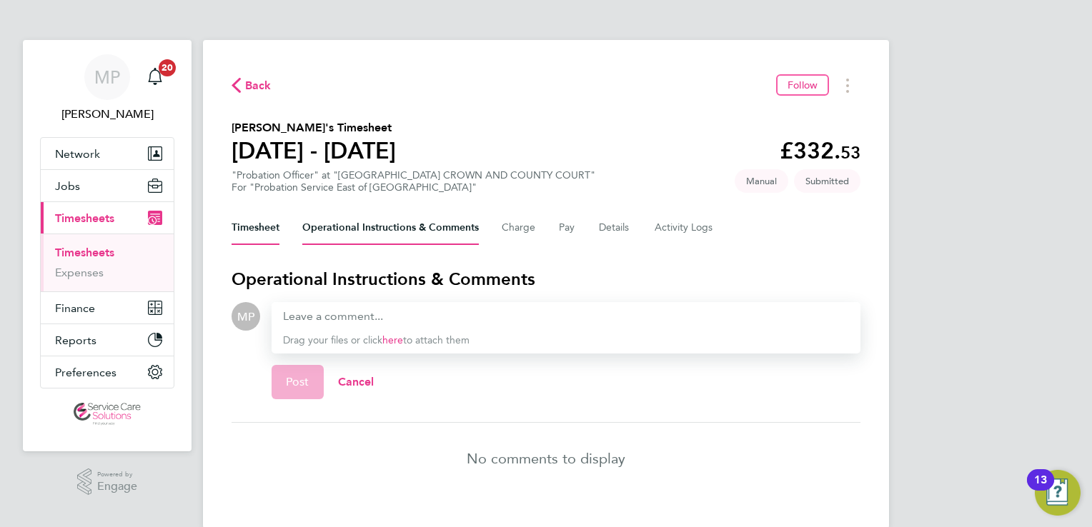
click at [261, 236] on button "Timesheet" at bounding box center [255, 228] width 48 height 34
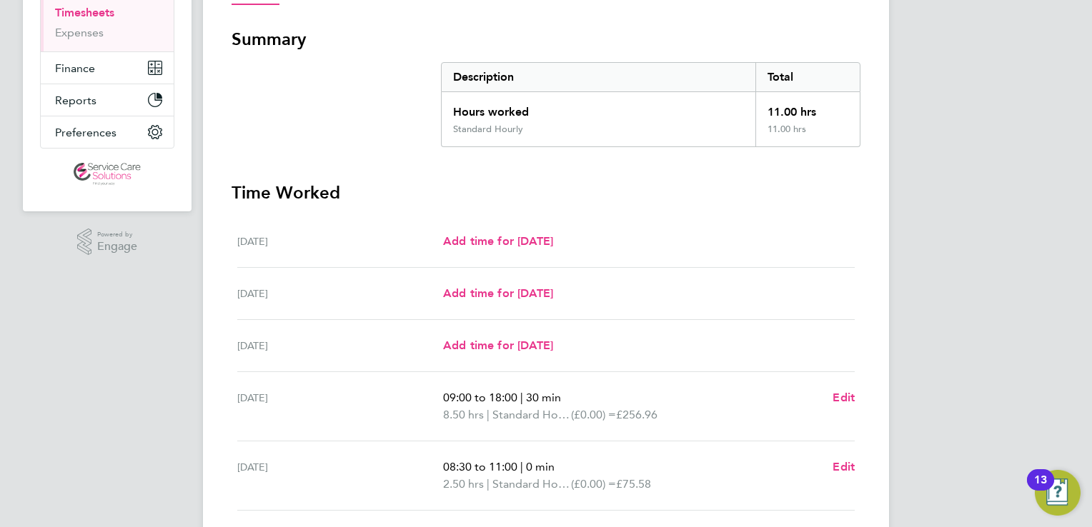
scroll to position [23, 0]
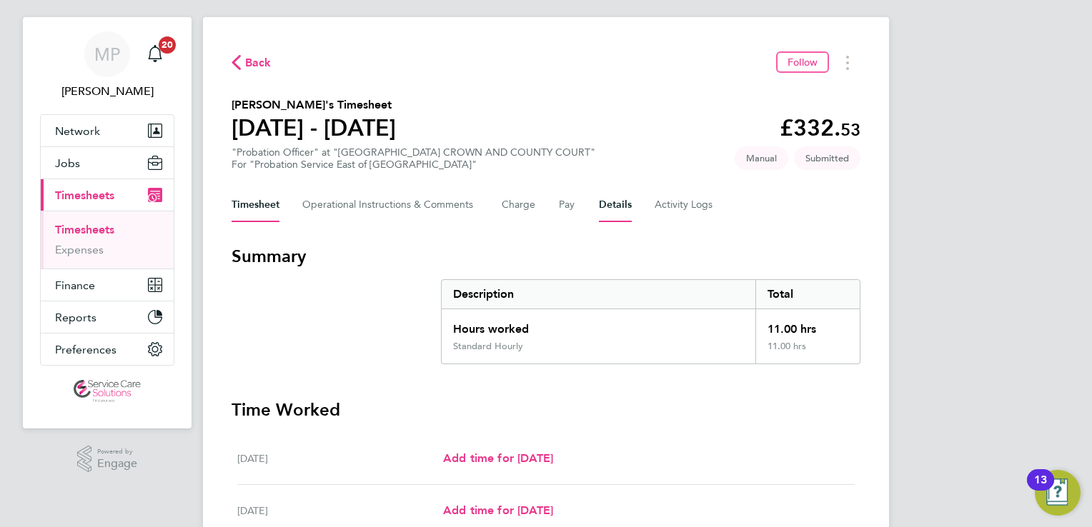
click at [609, 206] on button "Details" at bounding box center [615, 205] width 33 height 34
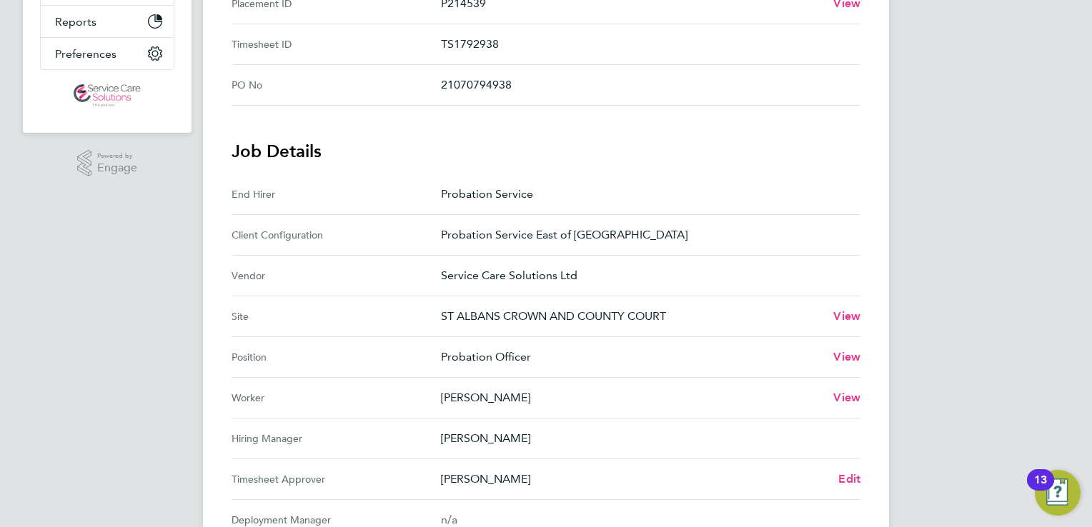
scroll to position [71, 0]
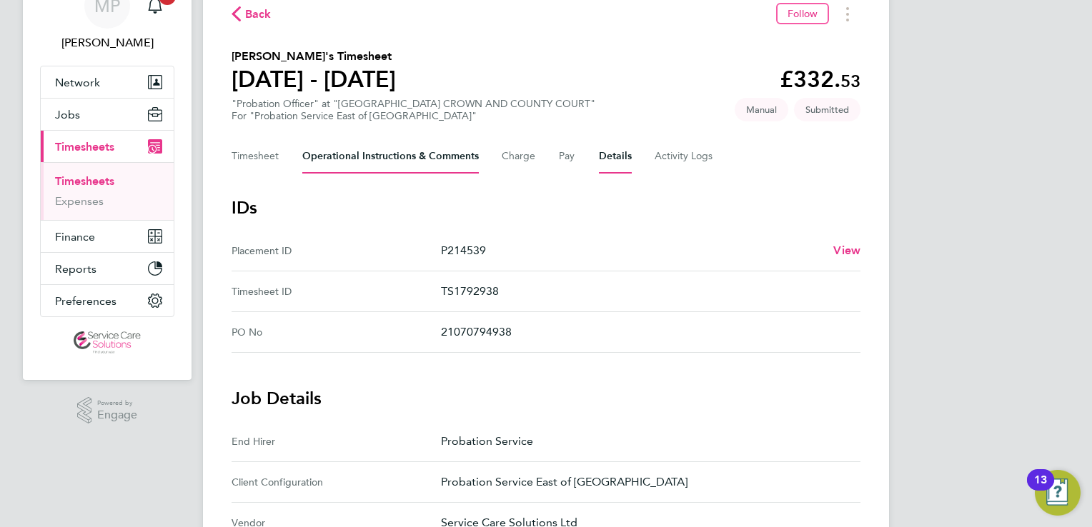
click at [359, 164] on Comments-tab "Operational Instructions & Comments" at bounding box center [390, 156] width 176 height 34
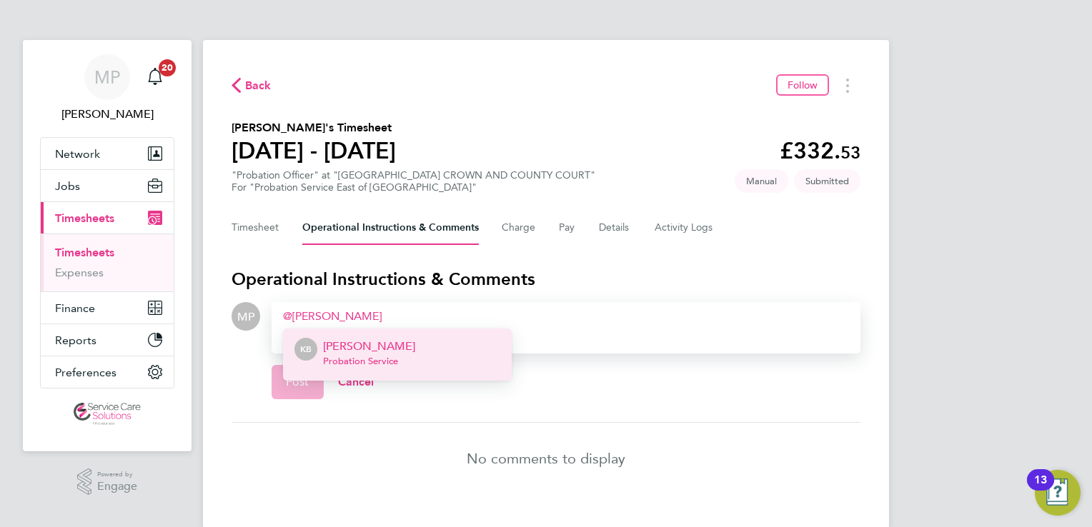
click at [395, 351] on p "Kelvin Bushell" at bounding box center [369, 346] width 92 height 17
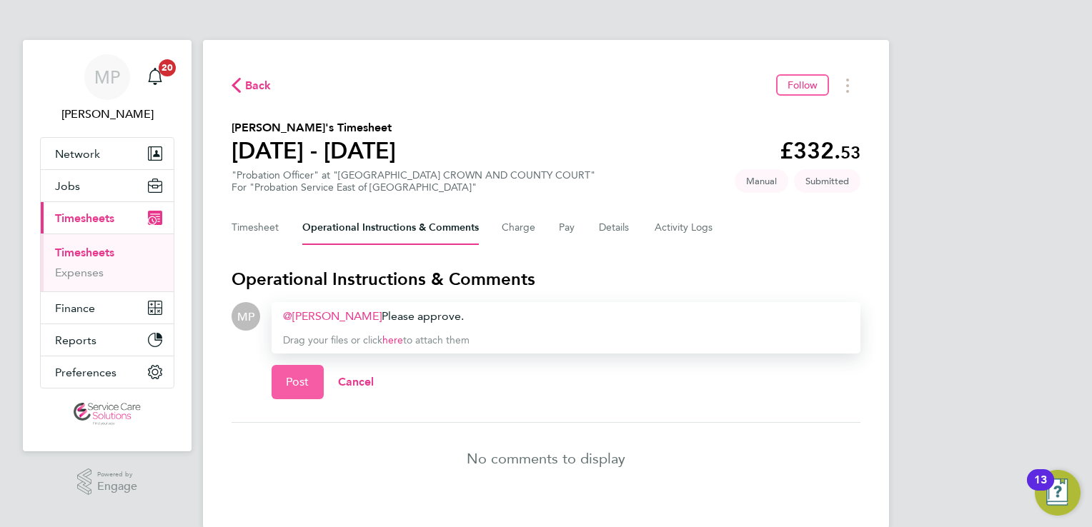
click at [291, 384] on span "Post" at bounding box center [298, 382] width 24 height 14
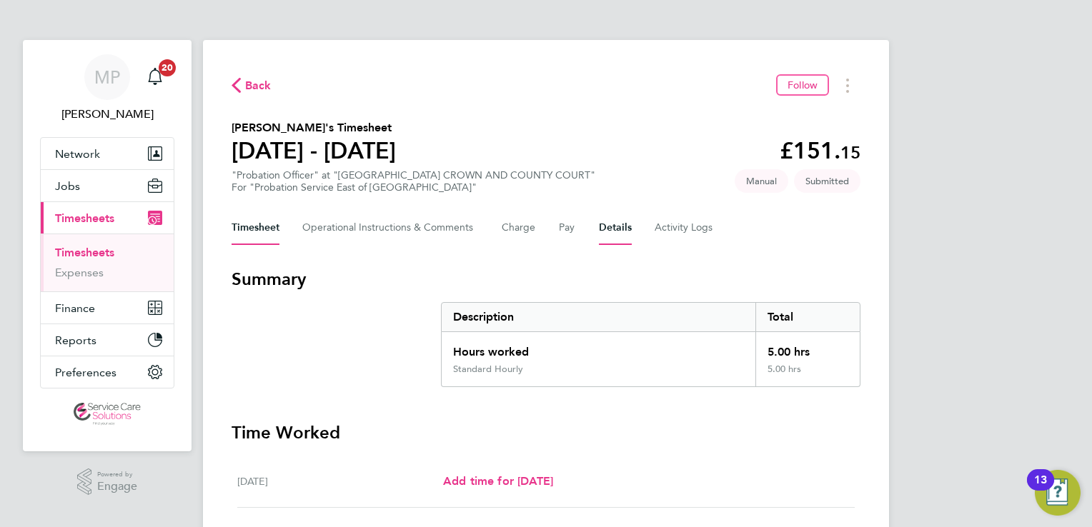
click at [614, 230] on button "Details" at bounding box center [615, 228] width 33 height 34
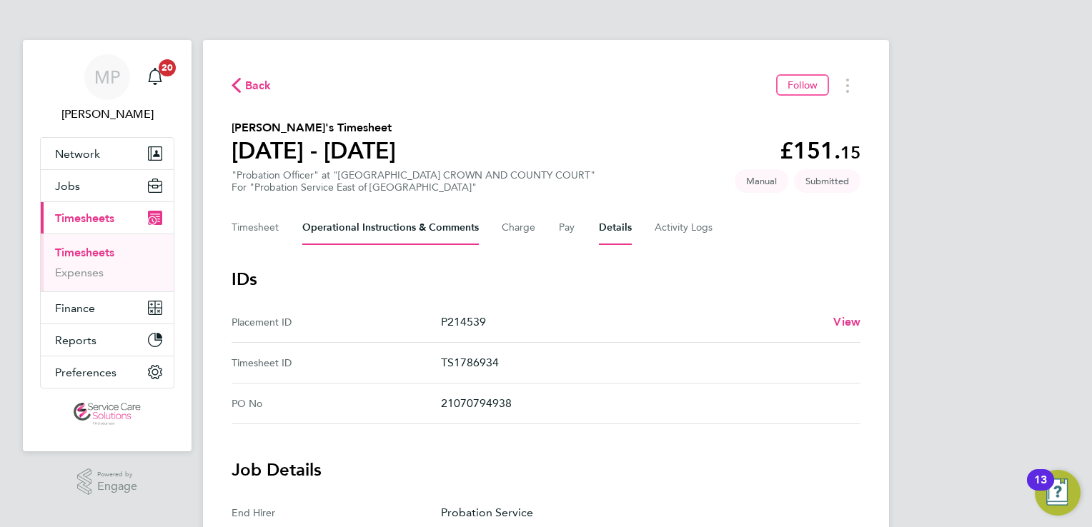
click at [424, 236] on Comments-tab "Operational Instructions & Comments" at bounding box center [390, 228] width 176 height 34
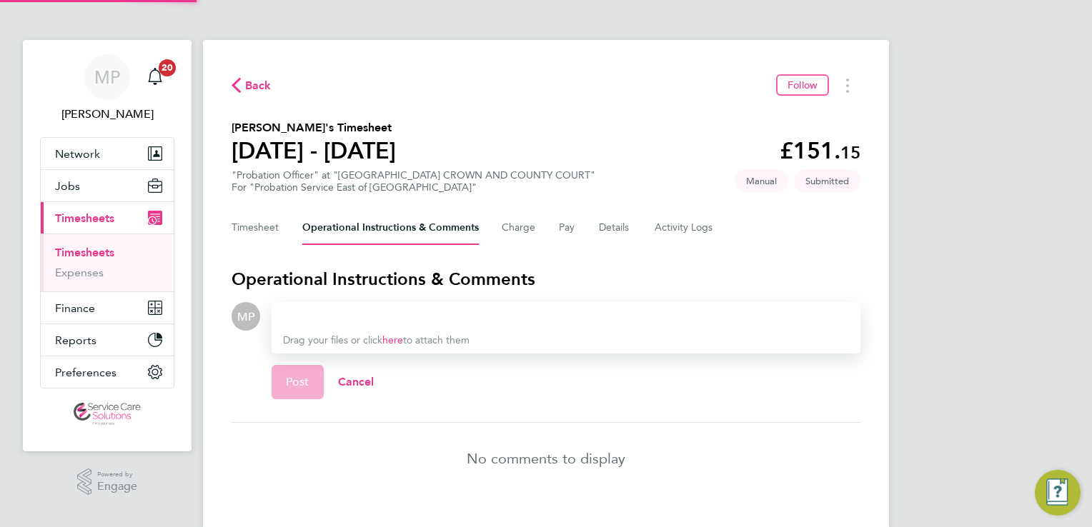
scroll to position [24, 0]
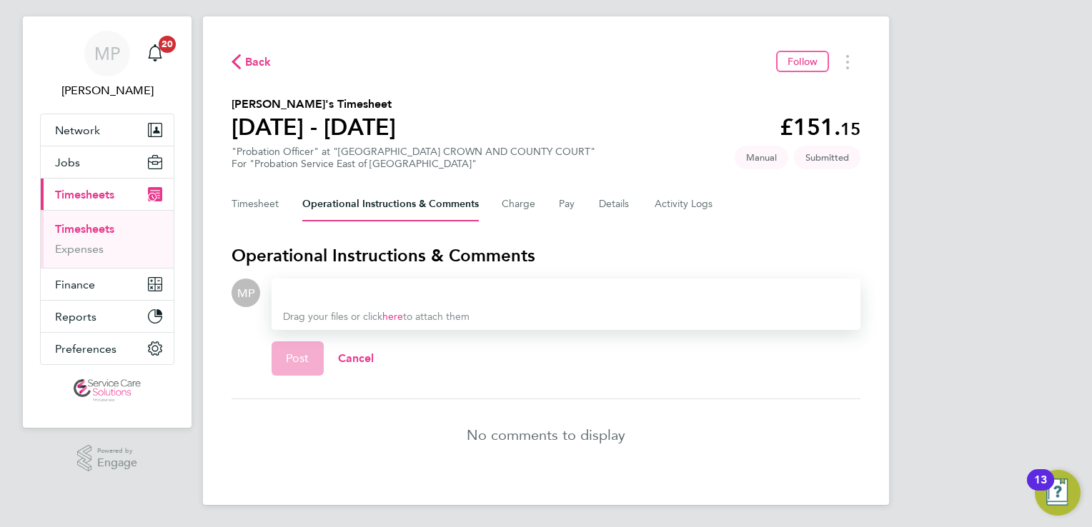
click at [320, 298] on div at bounding box center [566, 292] width 566 height 17
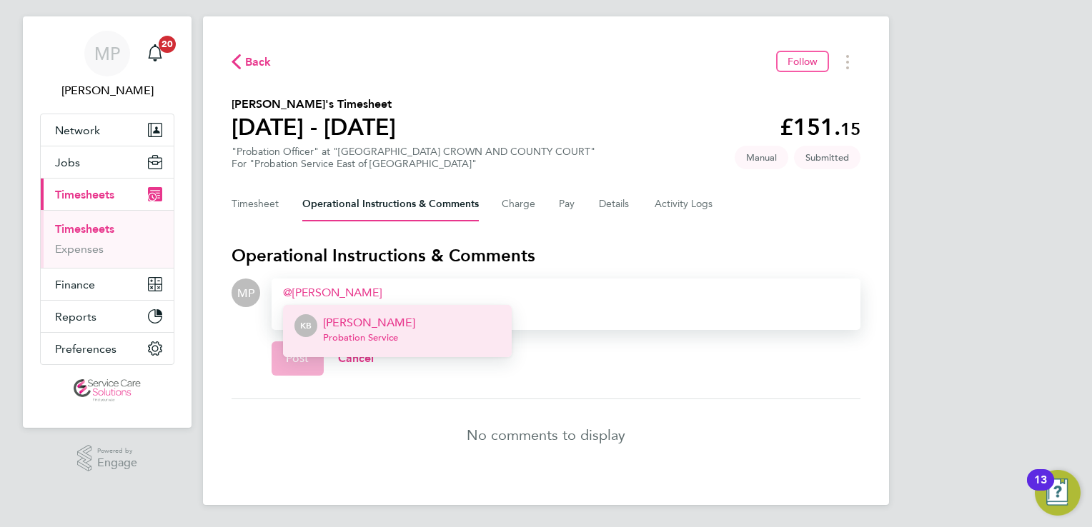
click at [410, 325] on li "KB Kelvin Bushell Probation Service" at bounding box center [397, 331] width 229 height 52
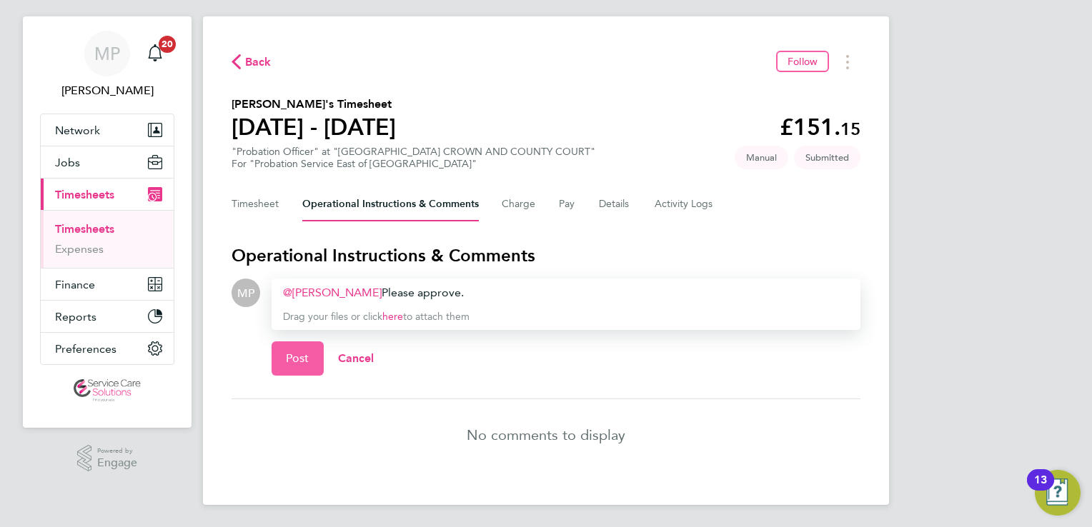
click at [309, 364] on button "Post" at bounding box center [297, 358] width 52 height 34
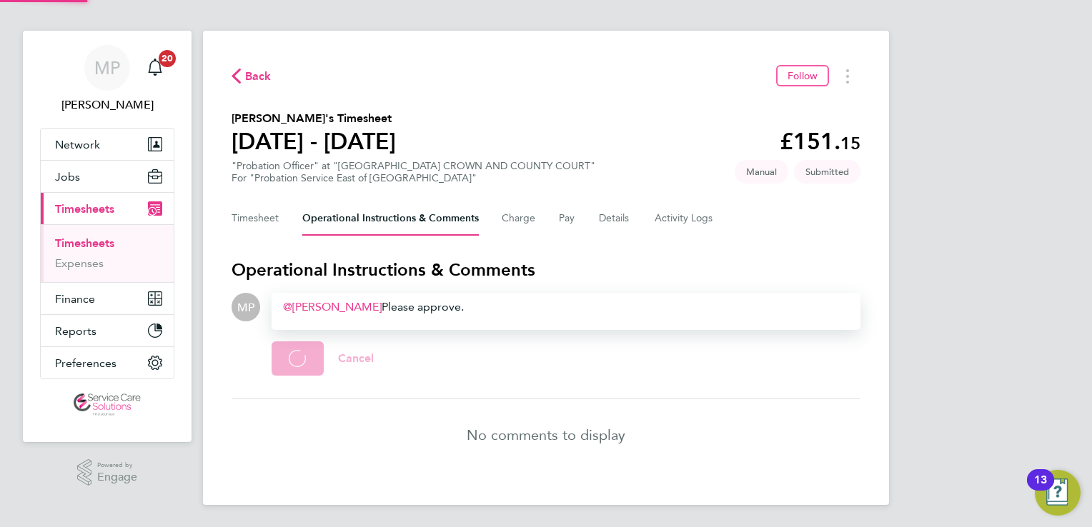
scroll to position [0, 0]
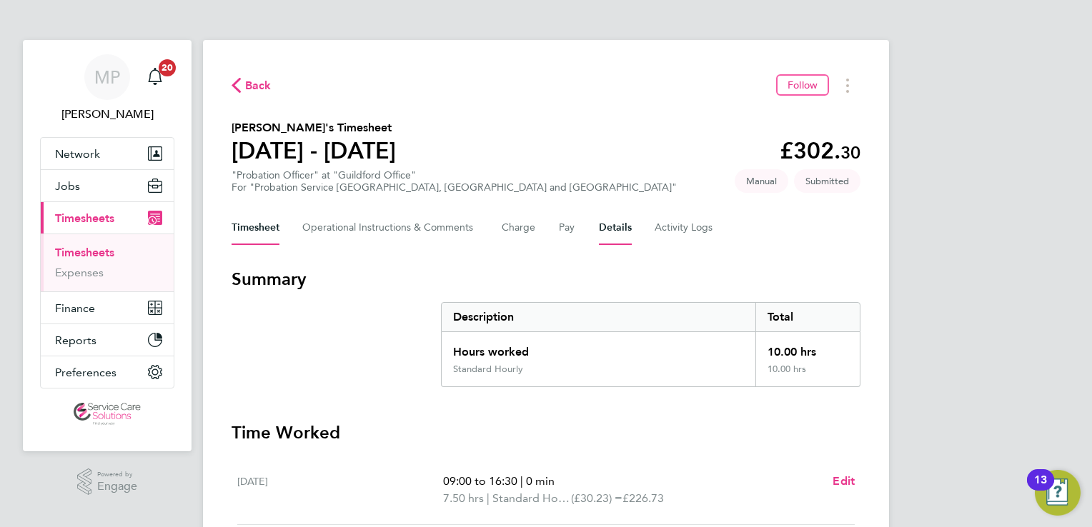
click at [601, 231] on button "Details" at bounding box center [615, 228] width 33 height 34
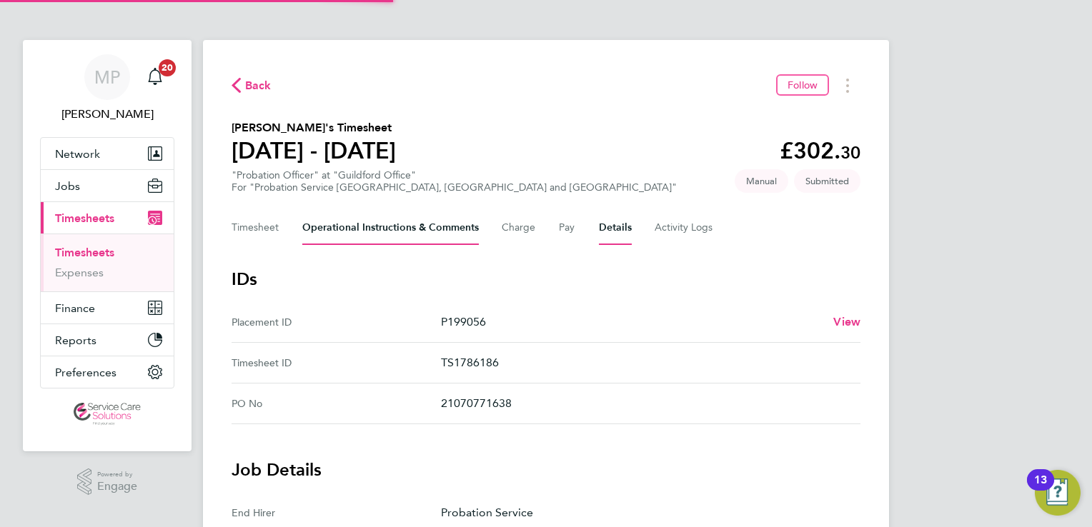
click at [420, 234] on Comments-tab "Operational Instructions & Comments" at bounding box center [390, 228] width 176 height 34
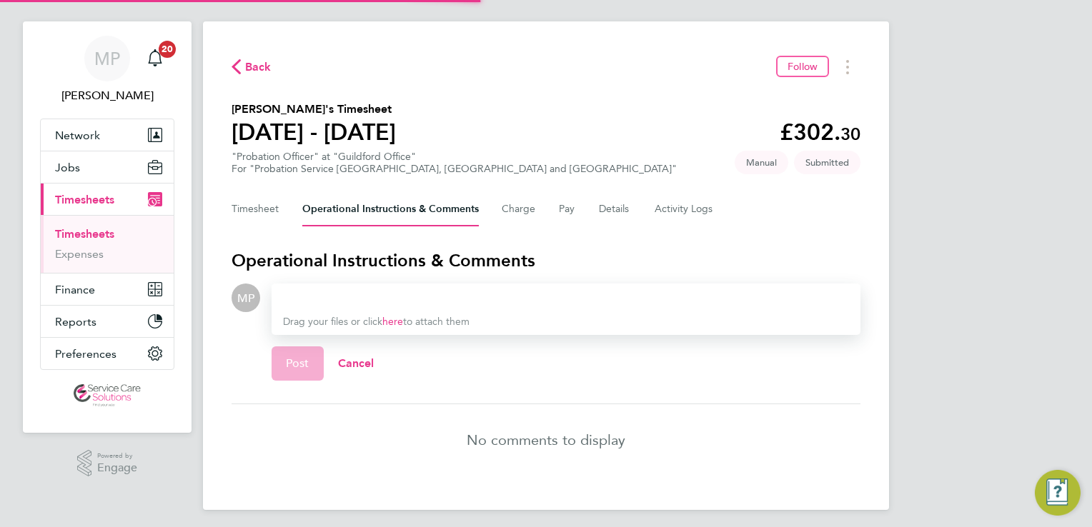
scroll to position [24, 0]
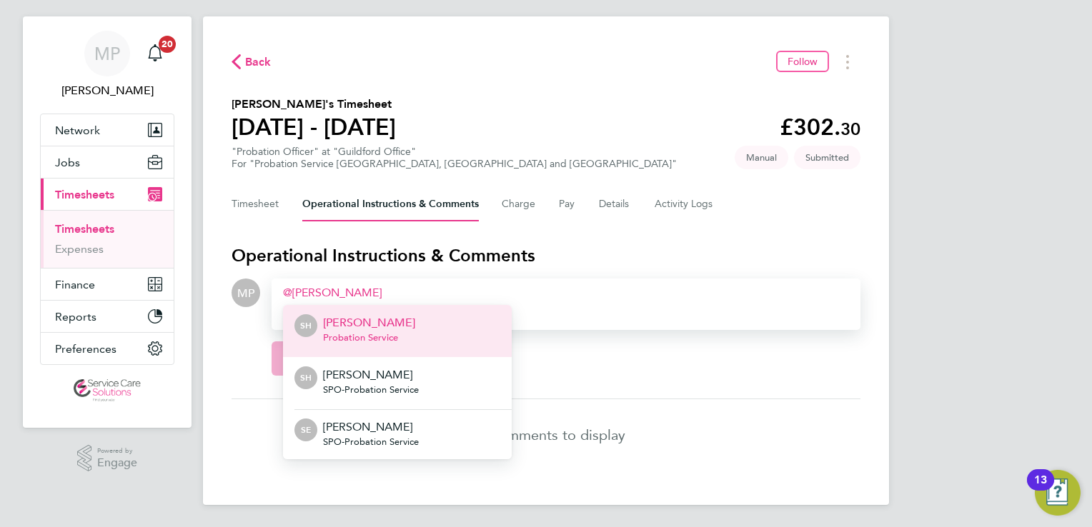
click at [456, 329] on li "SH [PERSON_NAME] Probation Service" at bounding box center [397, 331] width 229 height 52
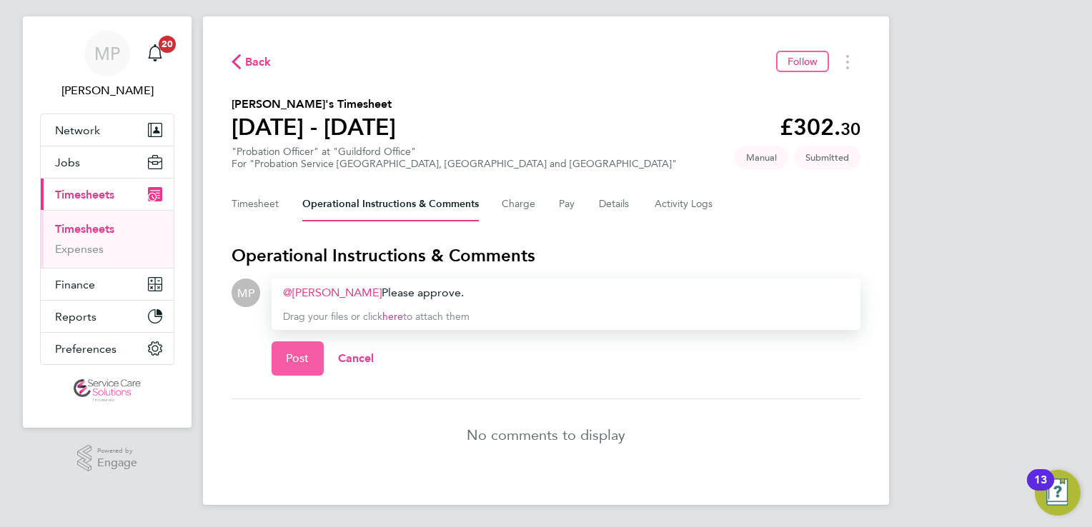
click at [301, 366] on button "Post" at bounding box center [297, 358] width 52 height 34
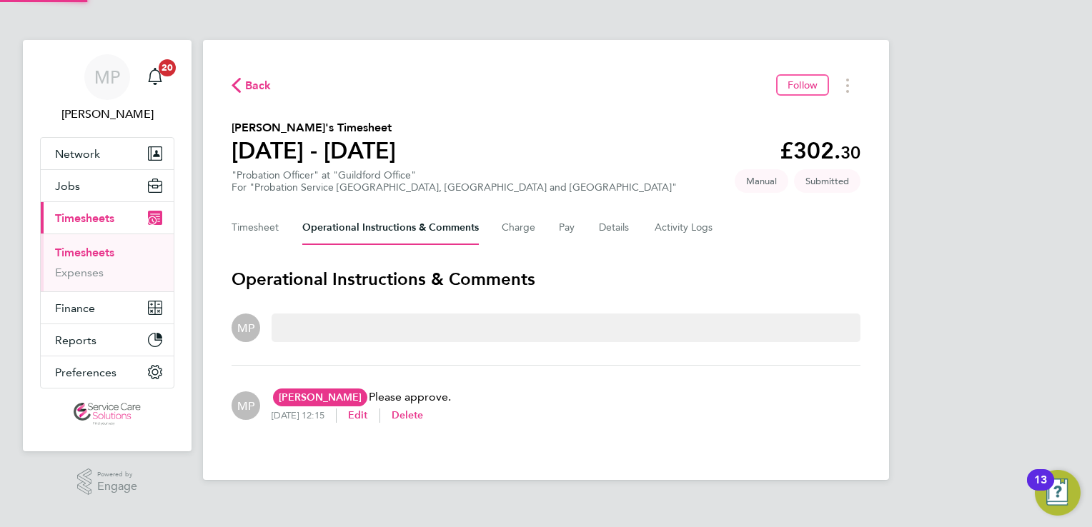
scroll to position [0, 0]
